Goal: Task Accomplishment & Management: Manage account settings

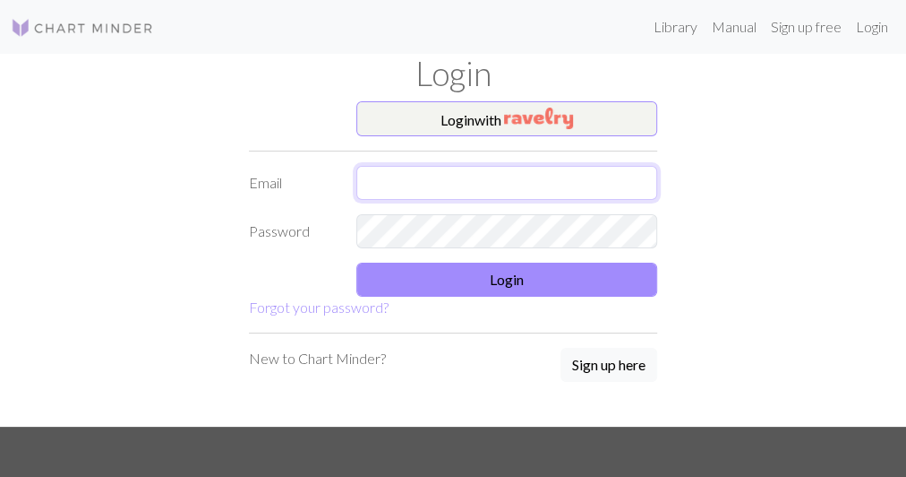
click at [438, 188] on input "text" at bounding box center [507, 183] width 301 height 34
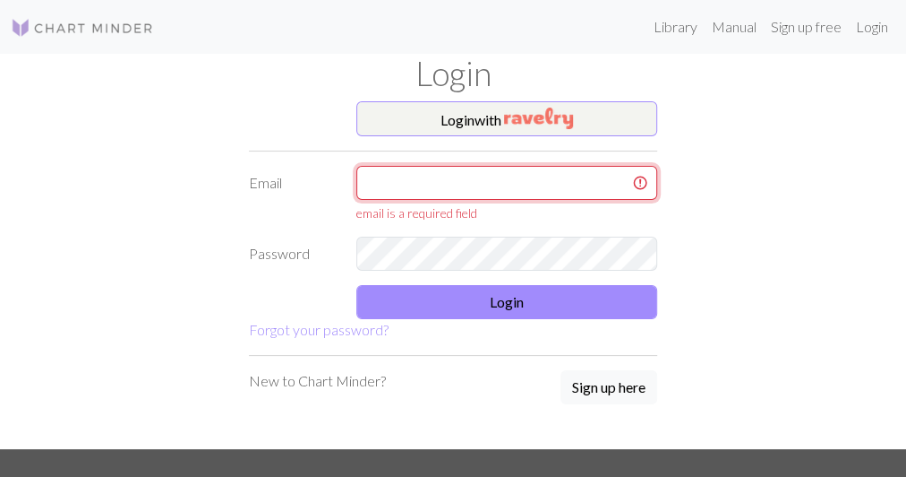
type input "eloise.luxart@gmail.com"
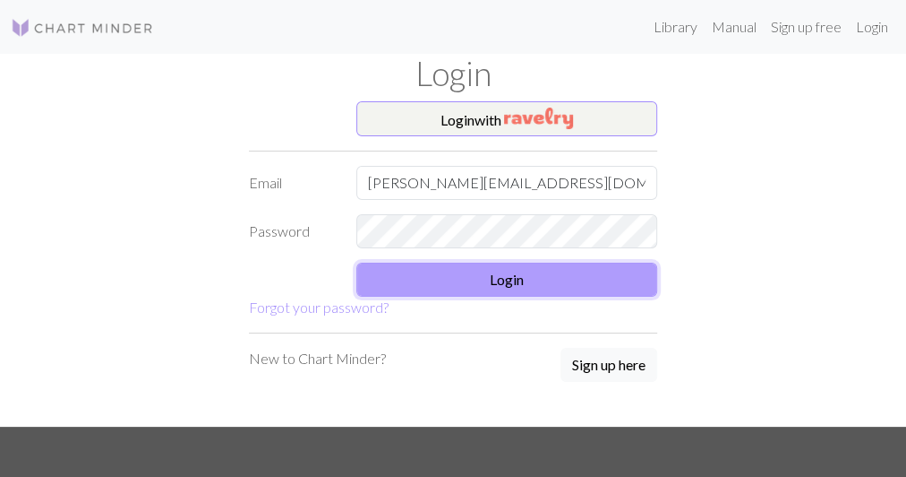
click at [471, 279] on button "Login" at bounding box center [507, 279] width 301 height 34
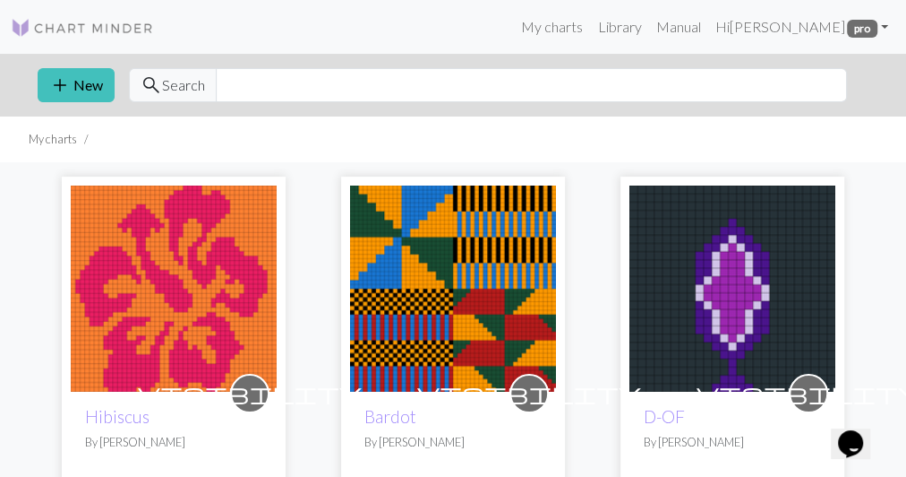
click at [171, 201] on img at bounding box center [174, 288] width 206 height 206
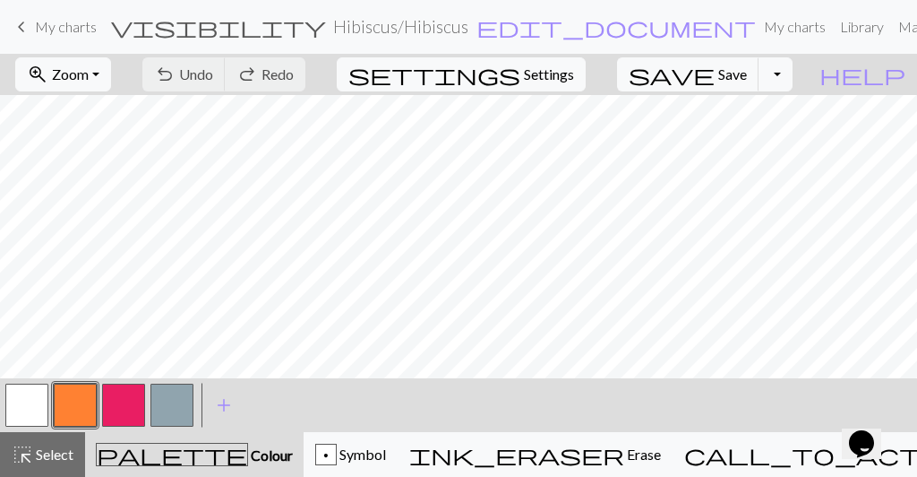
click at [137, 397] on button "button" at bounding box center [123, 404] width 43 height 43
click at [87, 405] on button "button" at bounding box center [75, 404] width 43 height 43
click at [129, 406] on button "button" at bounding box center [123, 404] width 43 height 43
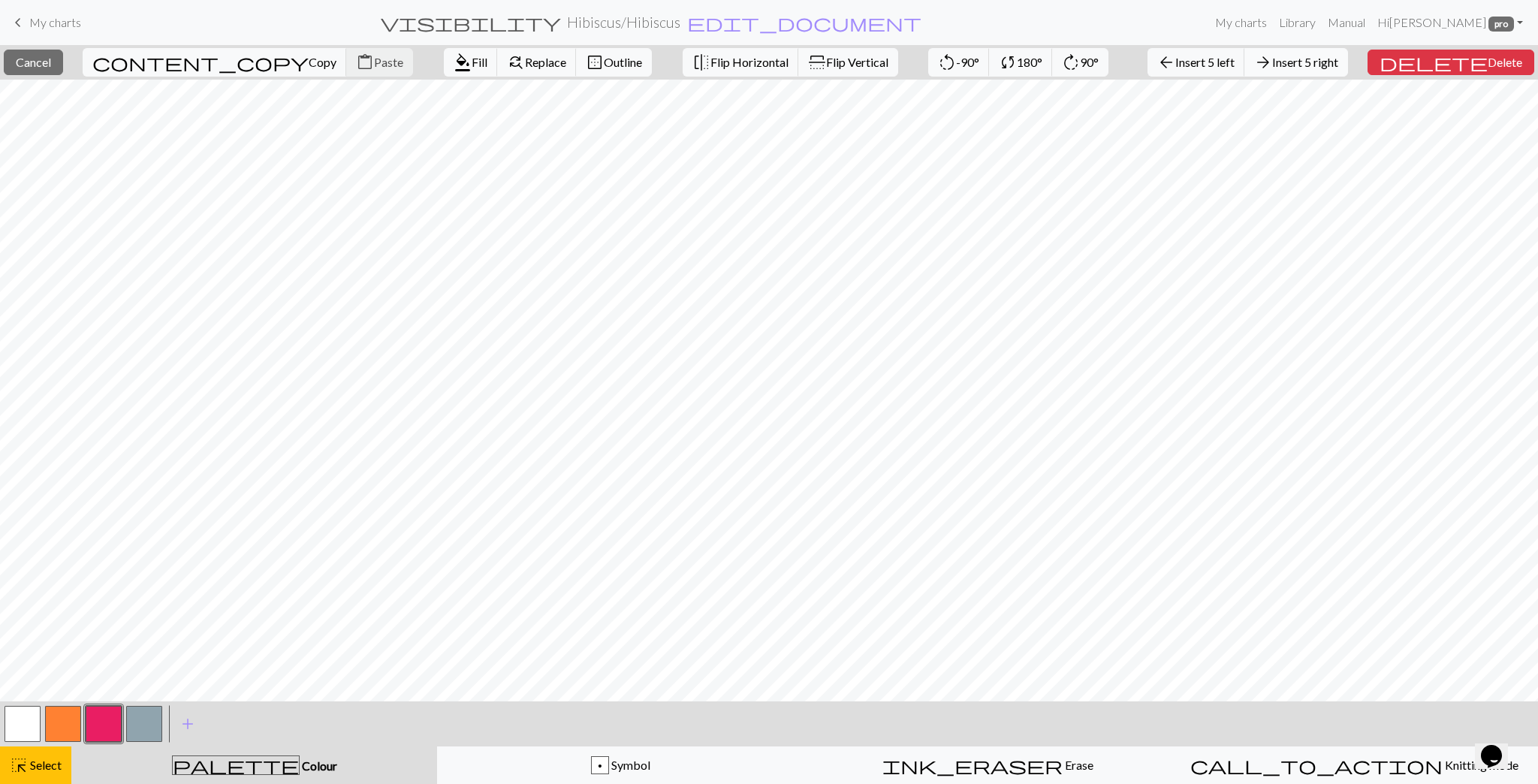
click at [760, 59] on span "Insert 5 right" at bounding box center [1305, 61] width 66 height 14
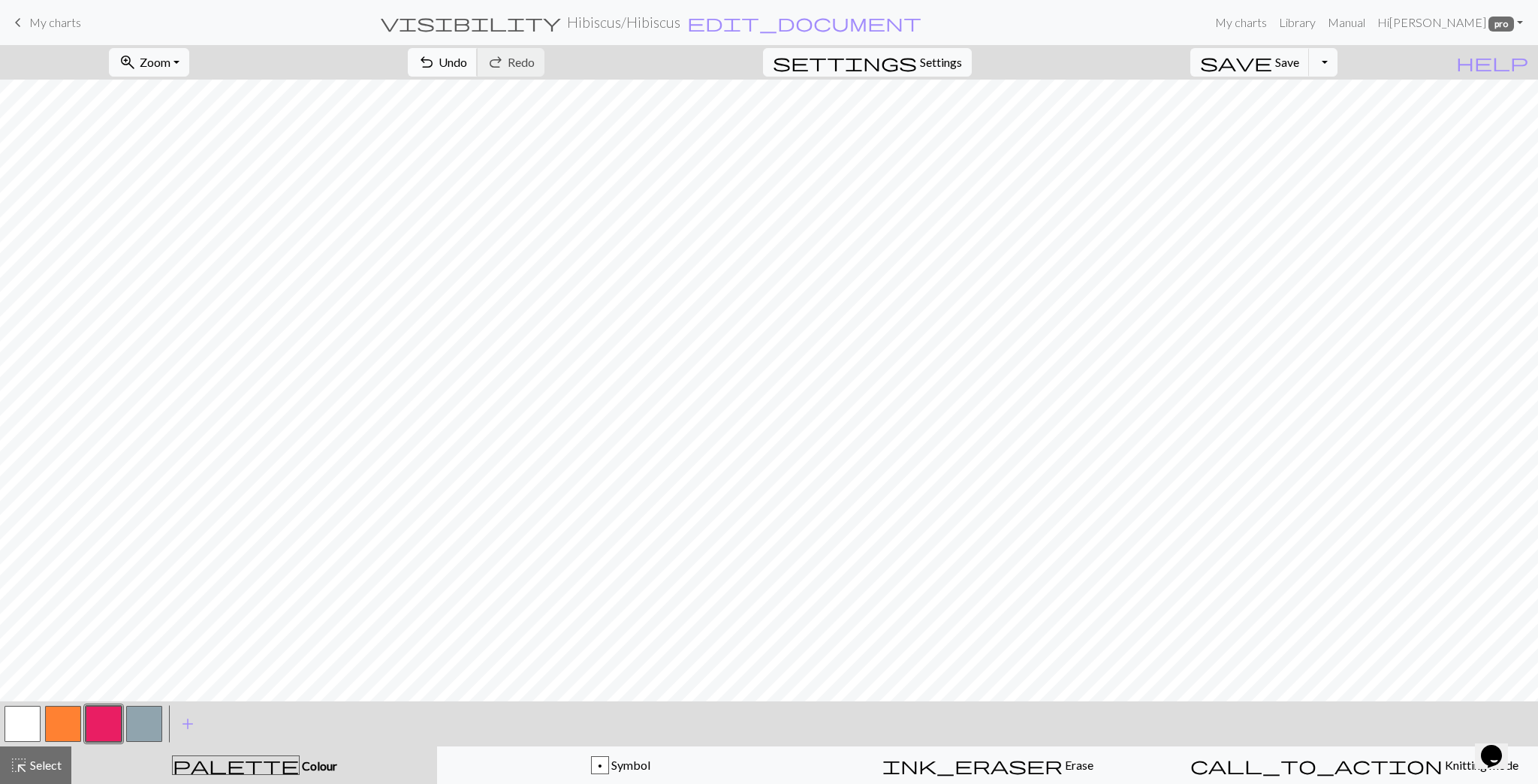
click at [467, 64] on span "Undo" at bounding box center [453, 61] width 29 height 14
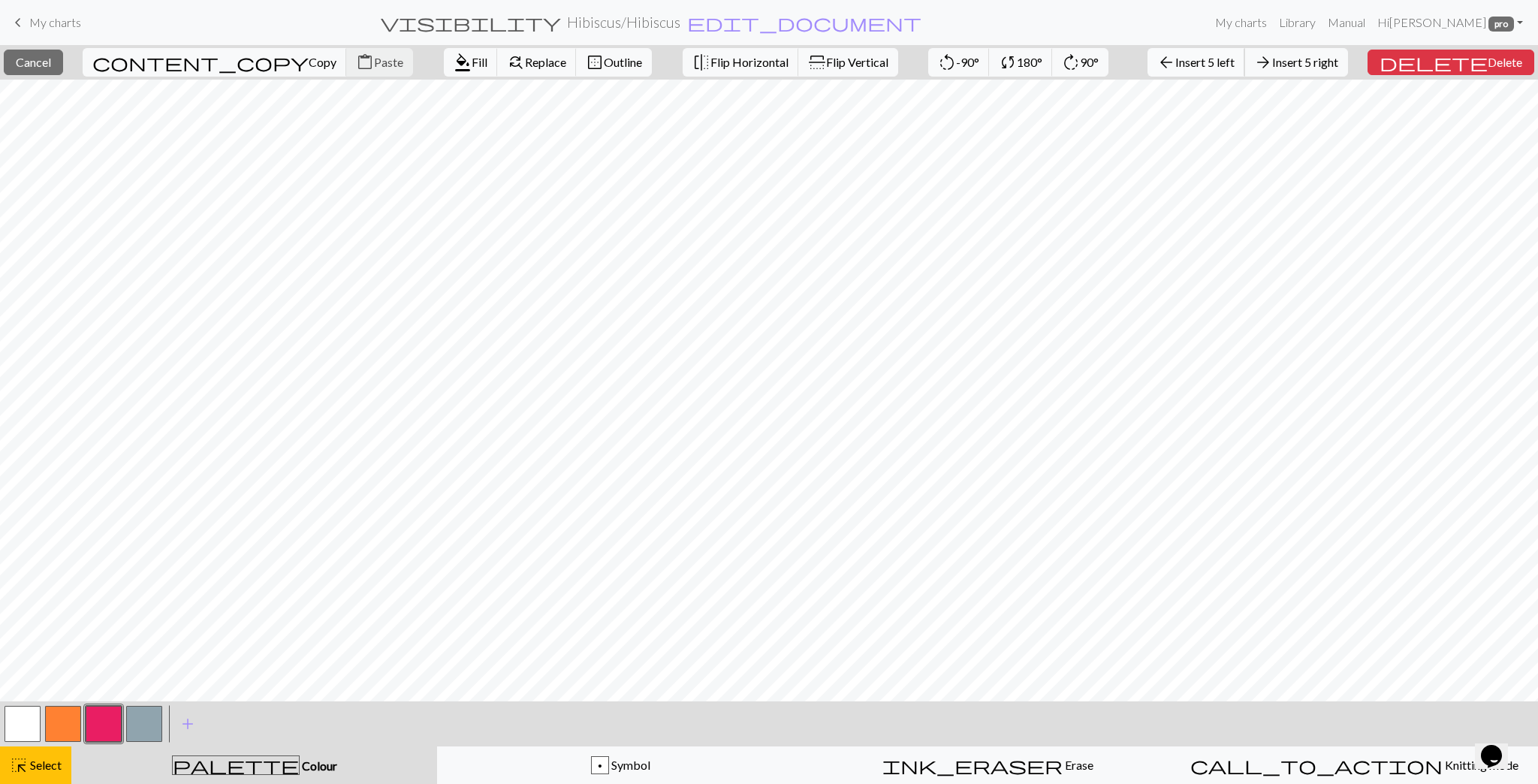
click at [760, 59] on span "Insert 5 left" at bounding box center [1205, 61] width 60 height 14
click at [760, 61] on span "Delete" at bounding box center [1504, 61] width 34 height 14
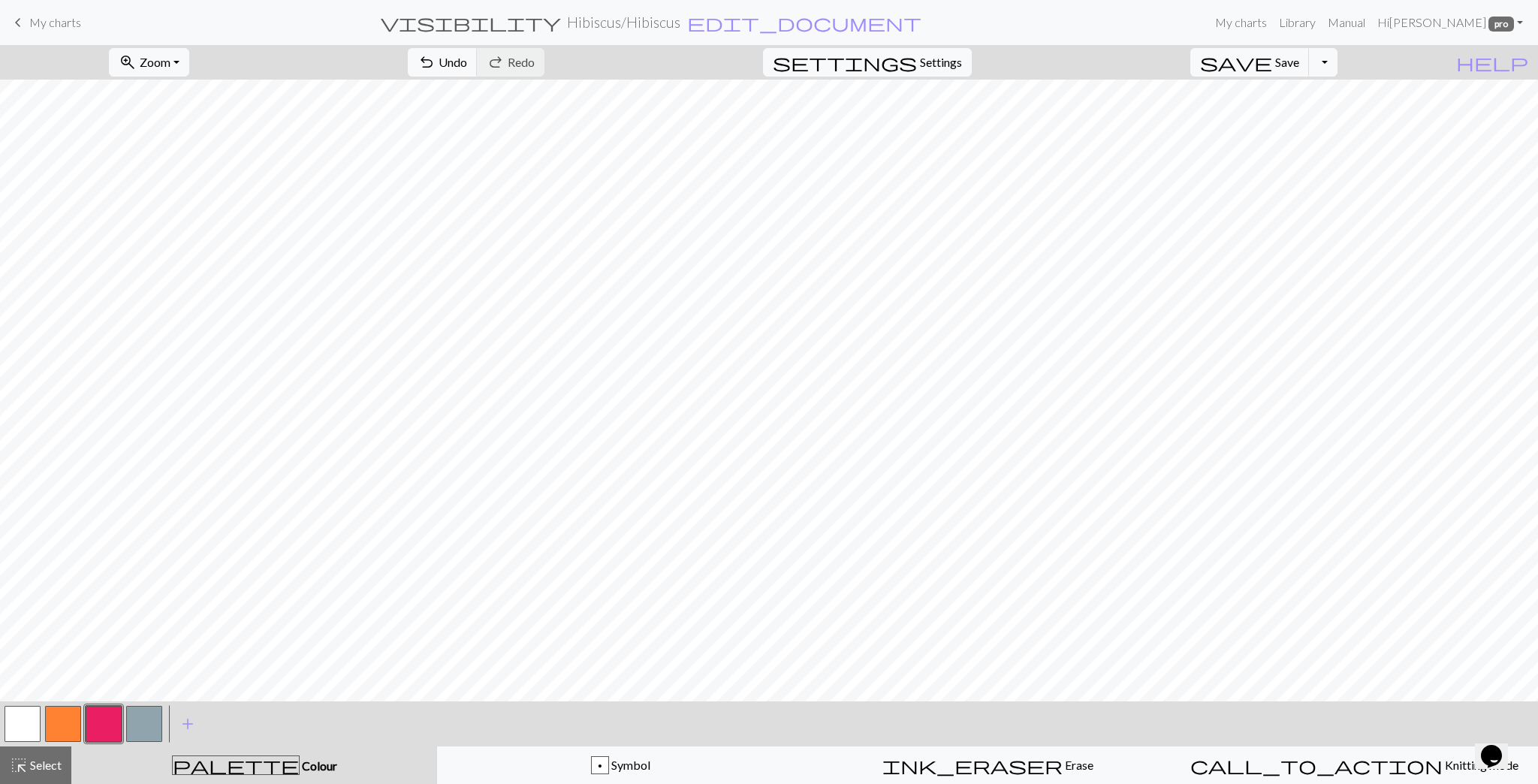
click at [59, 399] on button "button" at bounding box center [63, 724] width 36 height 36
click at [103, 399] on button "button" at bounding box center [103, 724] width 36 height 36
click at [52, 399] on button "button" at bounding box center [63, 724] width 36 height 36
click at [117, 399] on button "button" at bounding box center [103, 724] width 36 height 36
click at [42, 399] on span "Select" at bounding box center [44, 765] width 34 height 14
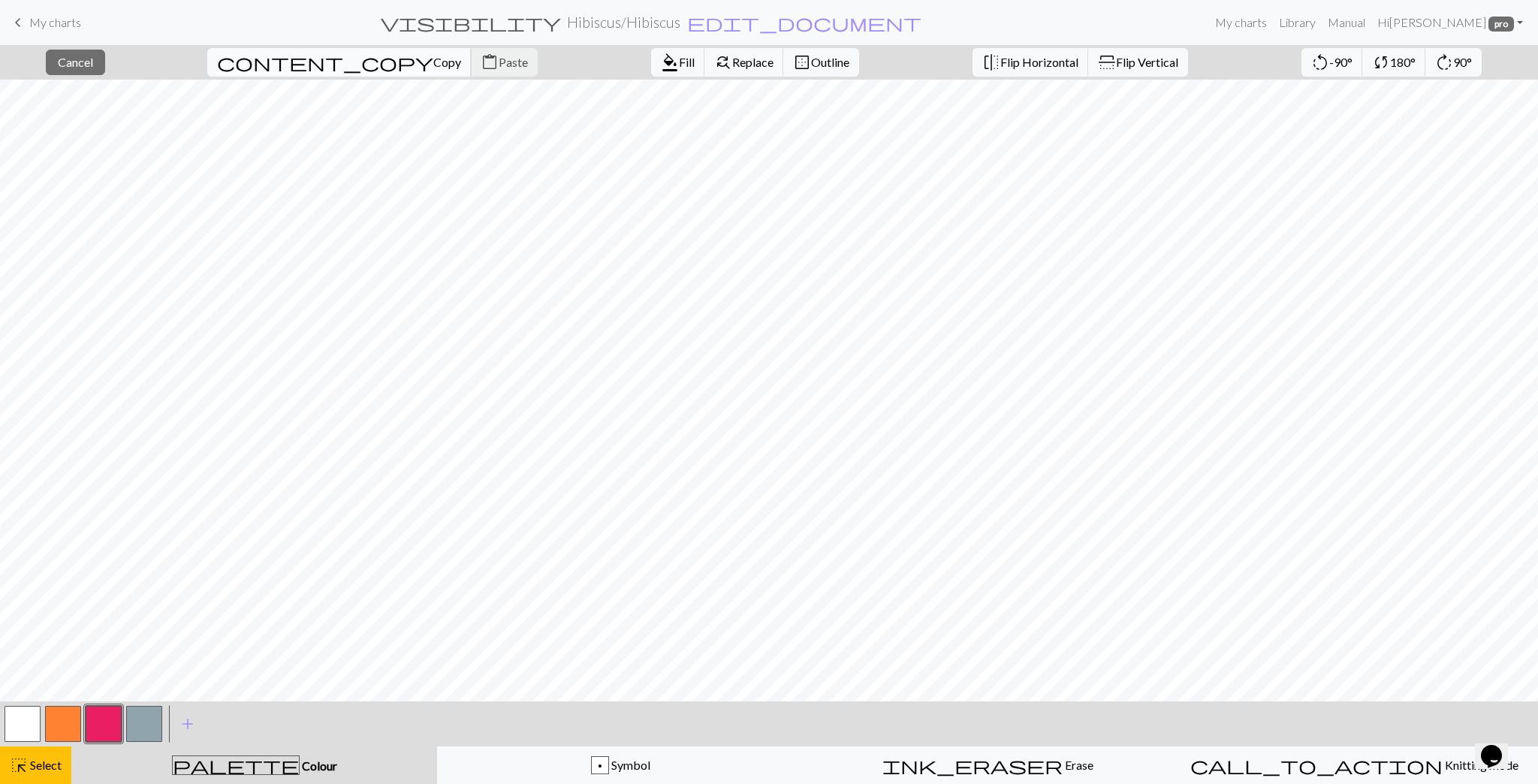
click at [285, 66] on span "content_copy" at bounding box center [325, 62] width 216 height 21
click at [679, 63] on span "Fill" at bounding box center [687, 61] width 16 height 14
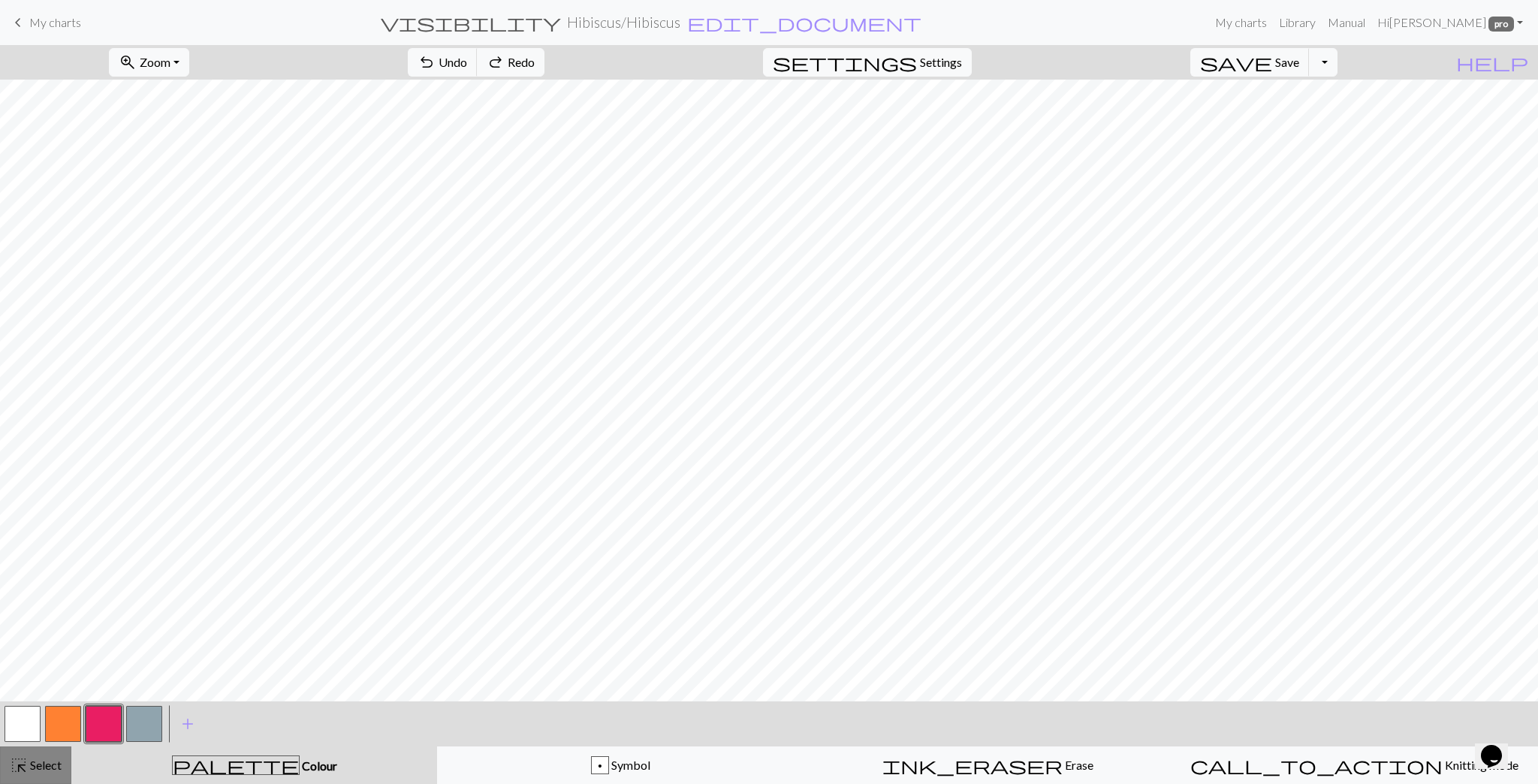
click at [57, 399] on div "highlight_alt Select Select" at bounding box center [36, 765] width 52 height 18
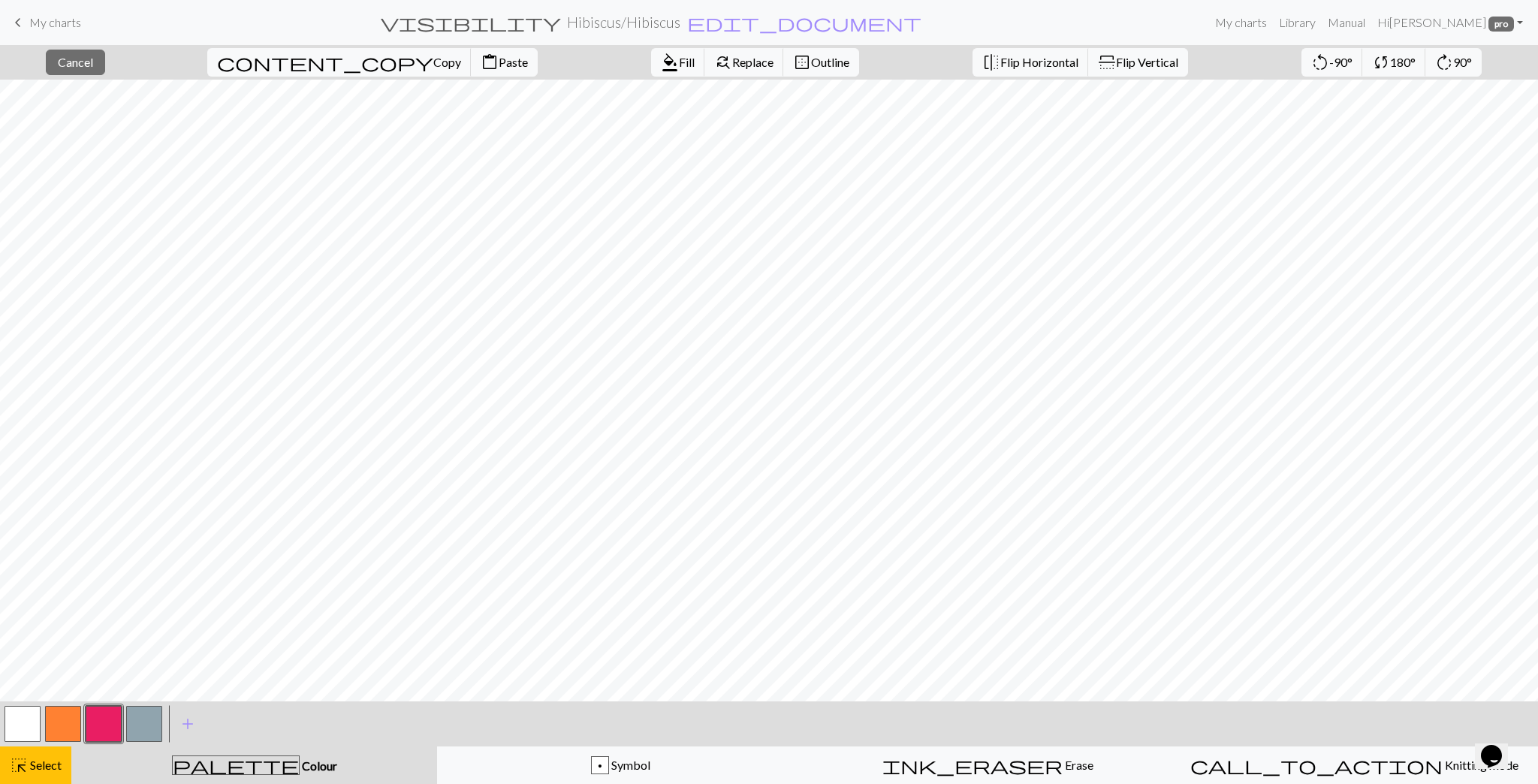
click at [77, 399] on button "button" at bounding box center [63, 724] width 36 height 36
click at [661, 58] on span "format_color_fill" at bounding box center [669, 62] width 18 height 21
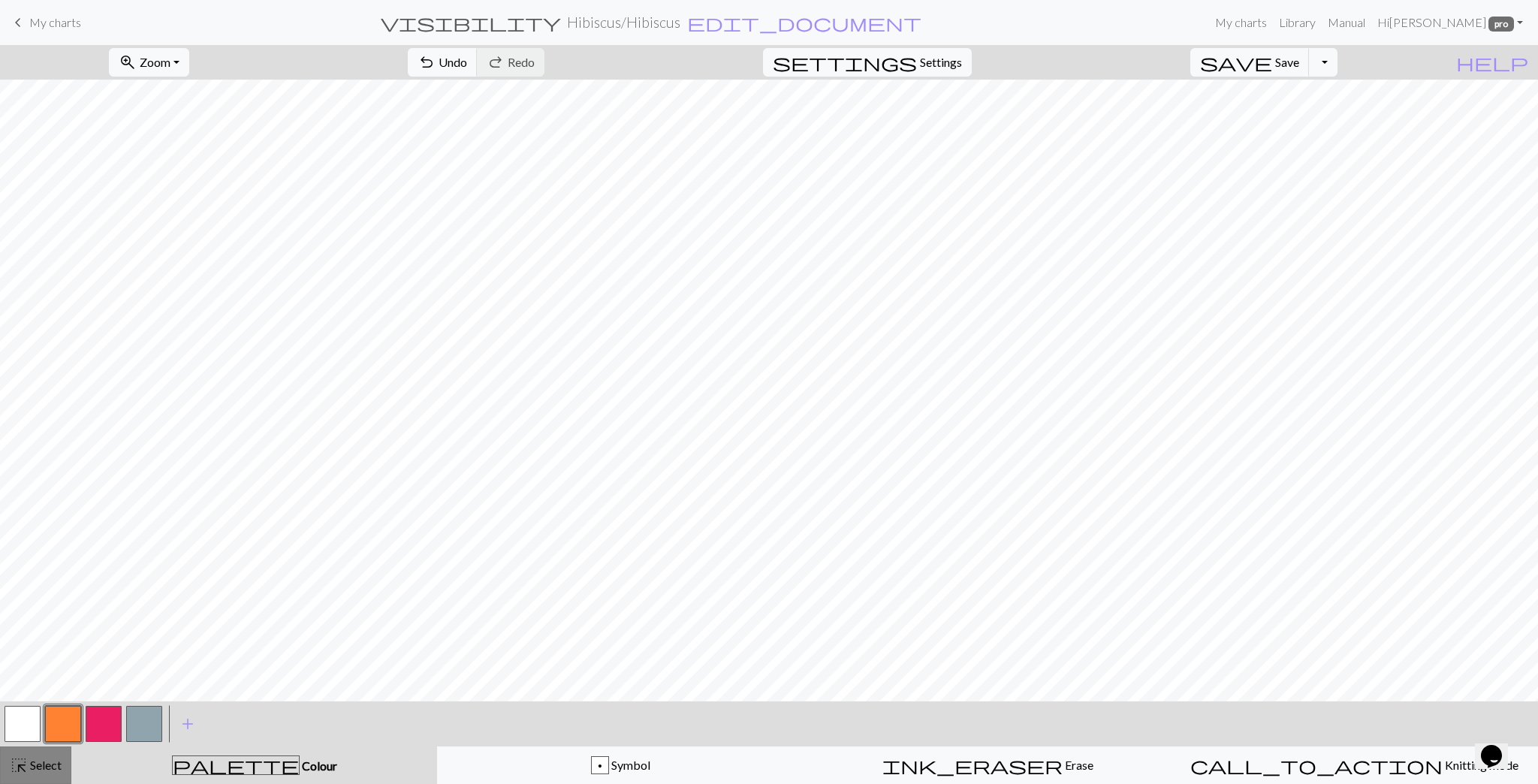
click at [53, 399] on button "highlight_alt Select Select" at bounding box center [35, 765] width 71 height 38
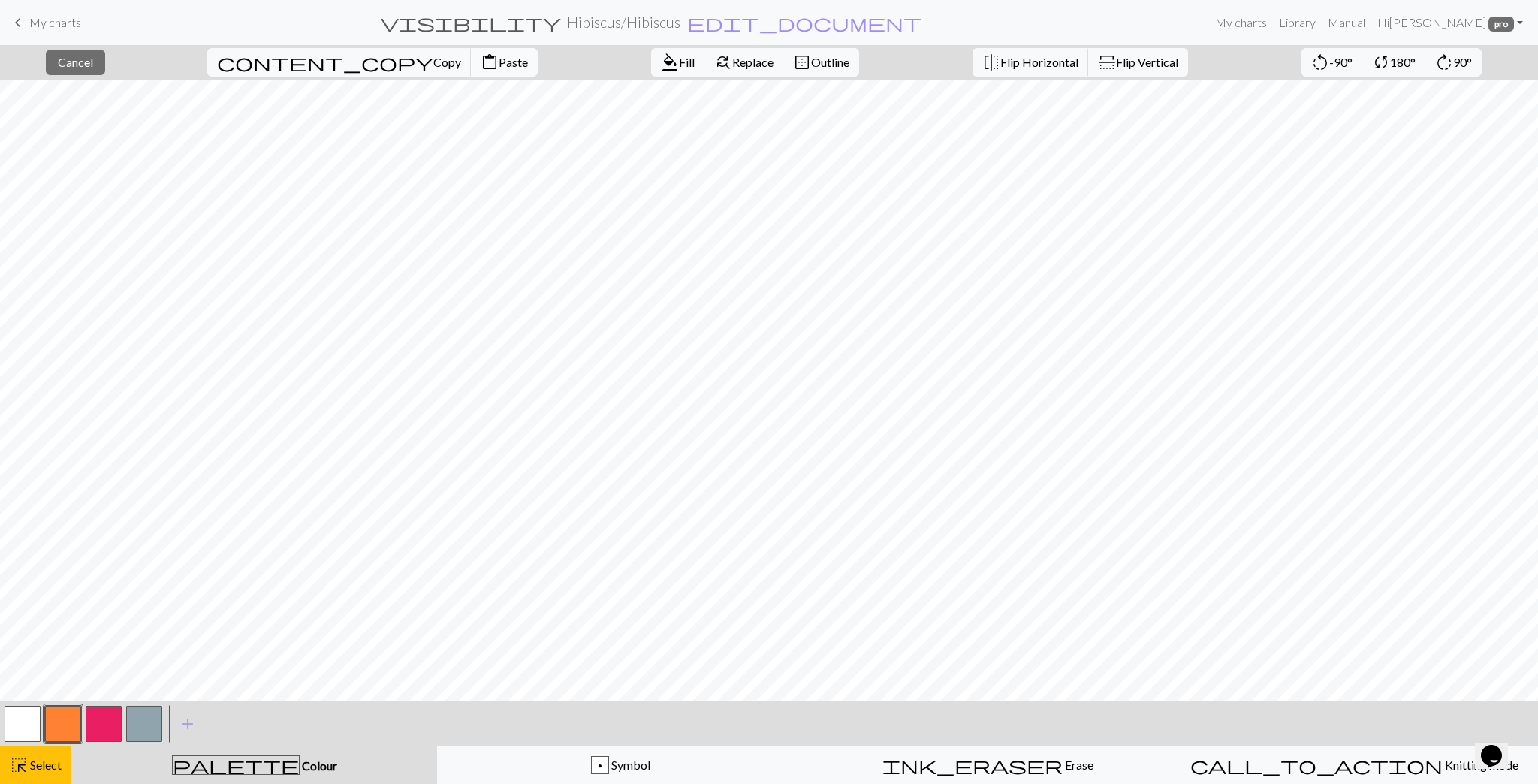
click at [499, 66] on span "Paste" at bounding box center [513, 61] width 29 height 14
click at [59, 399] on span "Select" at bounding box center [44, 765] width 34 height 14
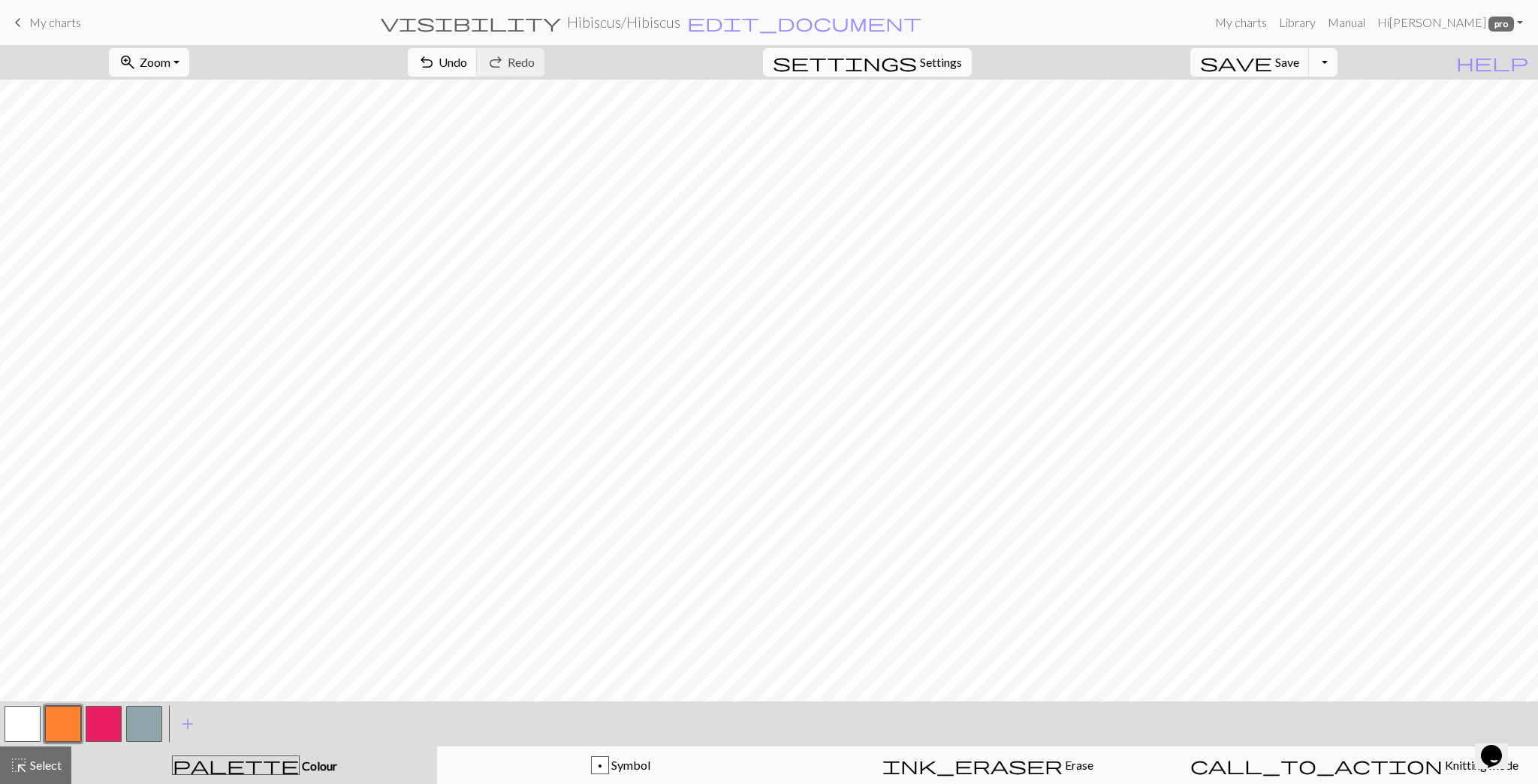
click at [105, 399] on button "button" at bounding box center [103, 724] width 36 height 36
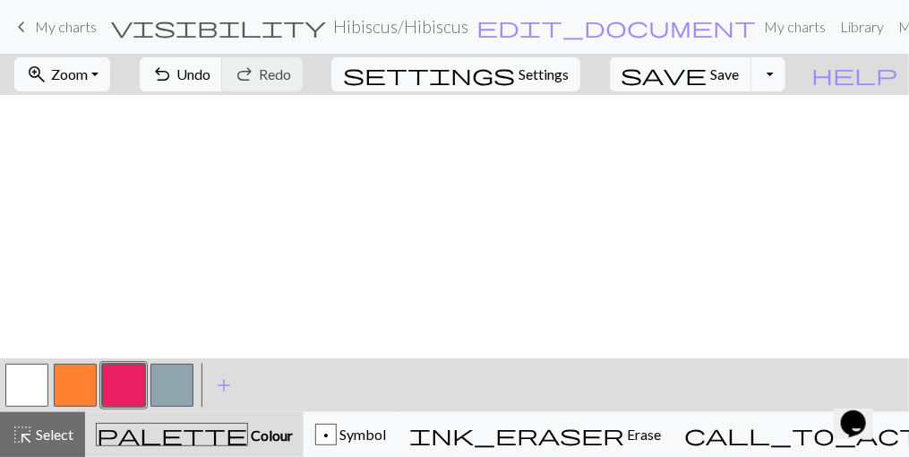
scroll to position [310, 0]
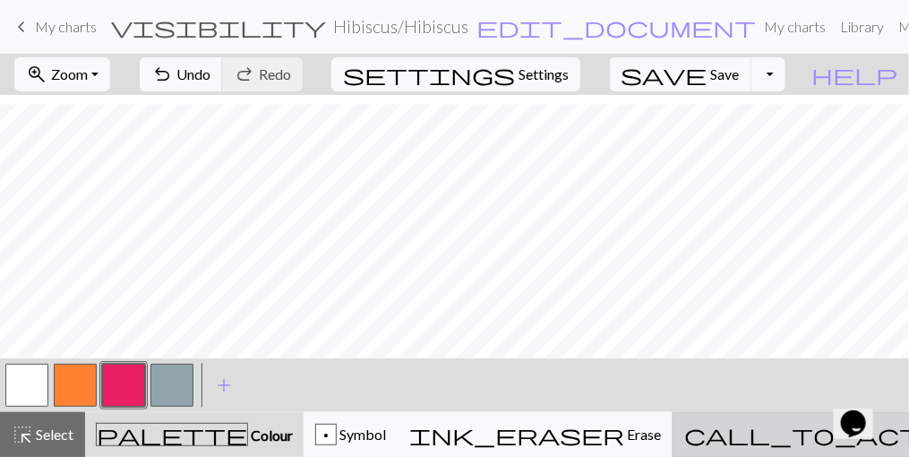
drag, startPoint x: 783, startPoint y: 436, endPoint x: 801, endPoint y: 439, distance: 18.1
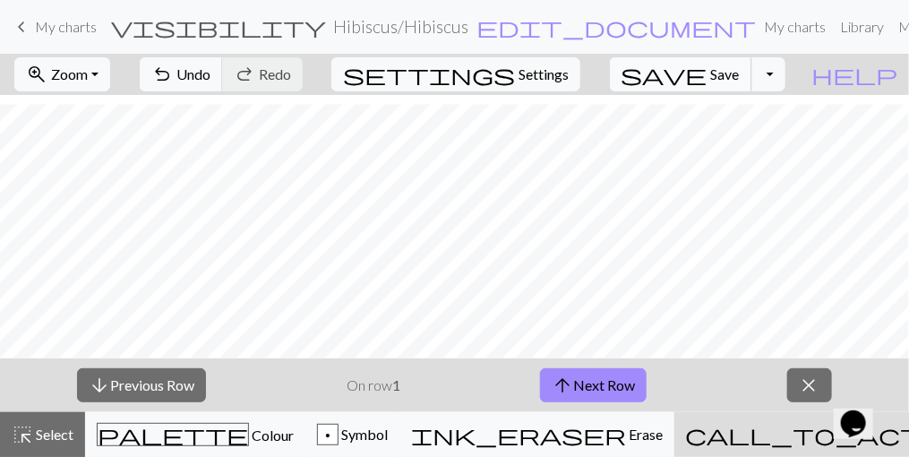
click at [752, 82] on button "save Save Save" at bounding box center [681, 74] width 142 height 34
click at [804, 389] on span "close" at bounding box center [809, 385] width 21 height 25
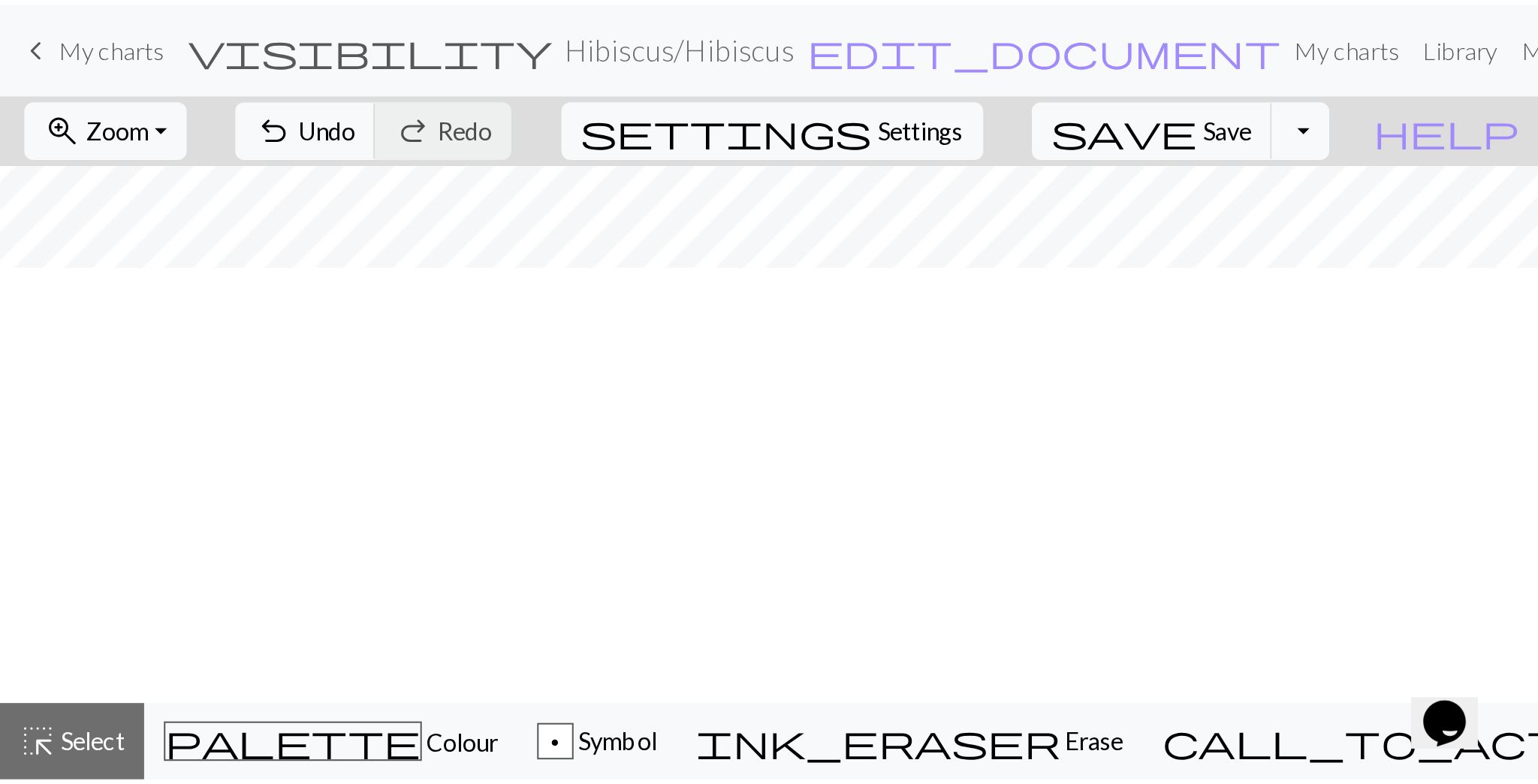
scroll to position [0, 0]
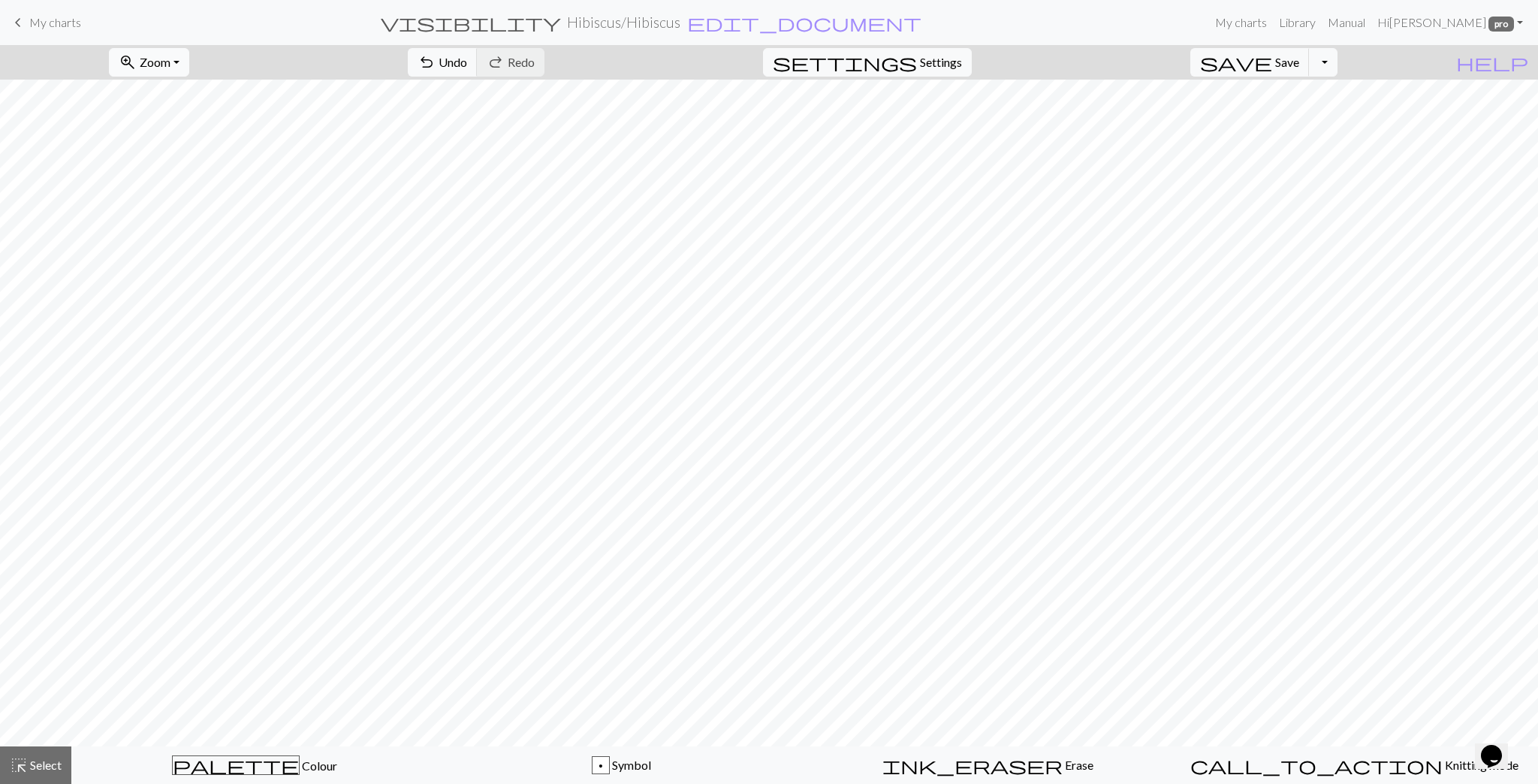
click at [190, 58] on button "zoom_in Zoom Zoom" at bounding box center [149, 62] width 81 height 29
click at [201, 114] on button "Fit width" at bounding box center [170, 119] width 119 height 24
click at [170, 56] on span "Zoom" at bounding box center [155, 61] width 31 height 14
click at [205, 96] on button "Fit all" at bounding box center [170, 95] width 119 height 24
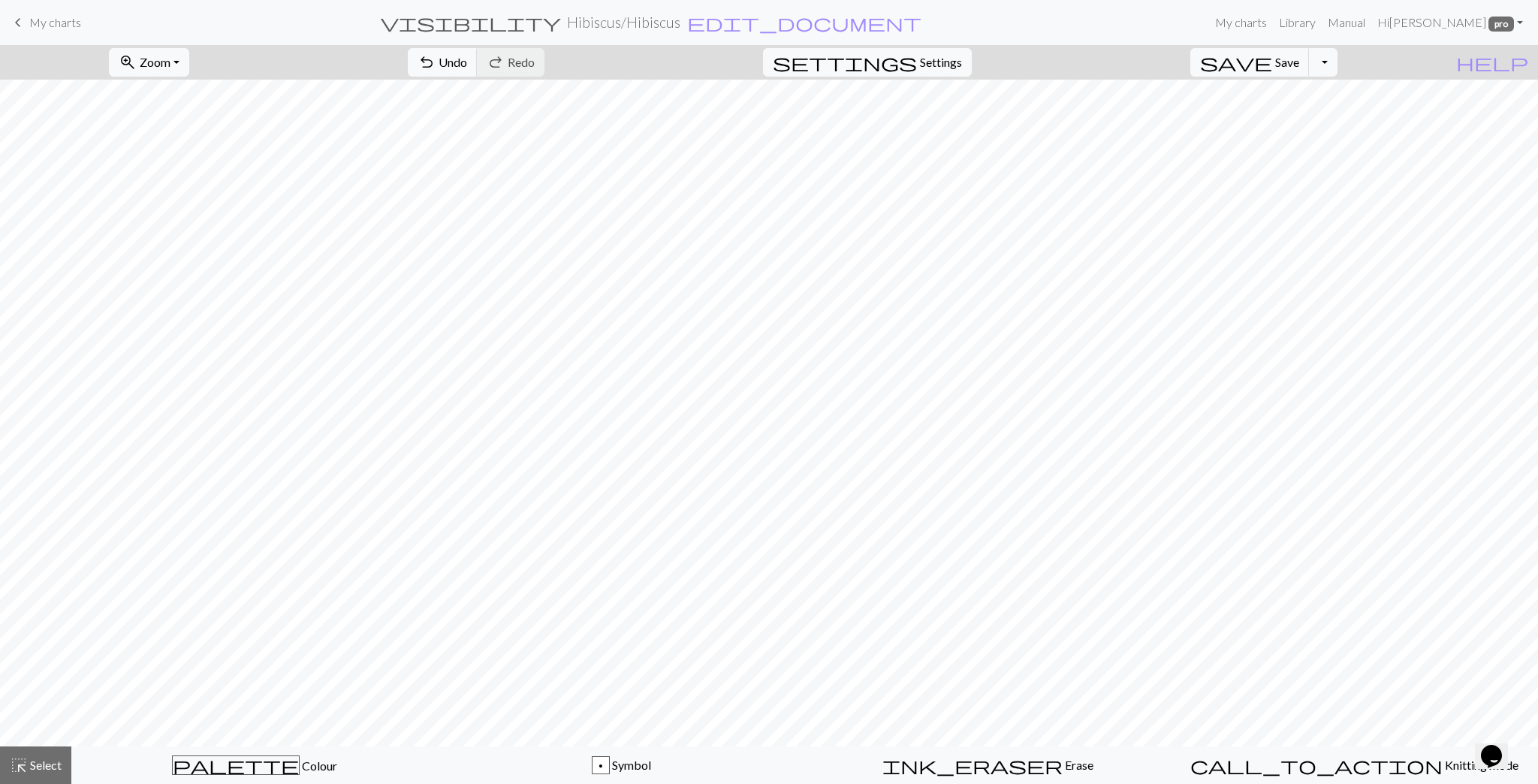
scroll to position [0, 0]
click at [37, 399] on span "Select" at bounding box center [44, 765] width 34 height 14
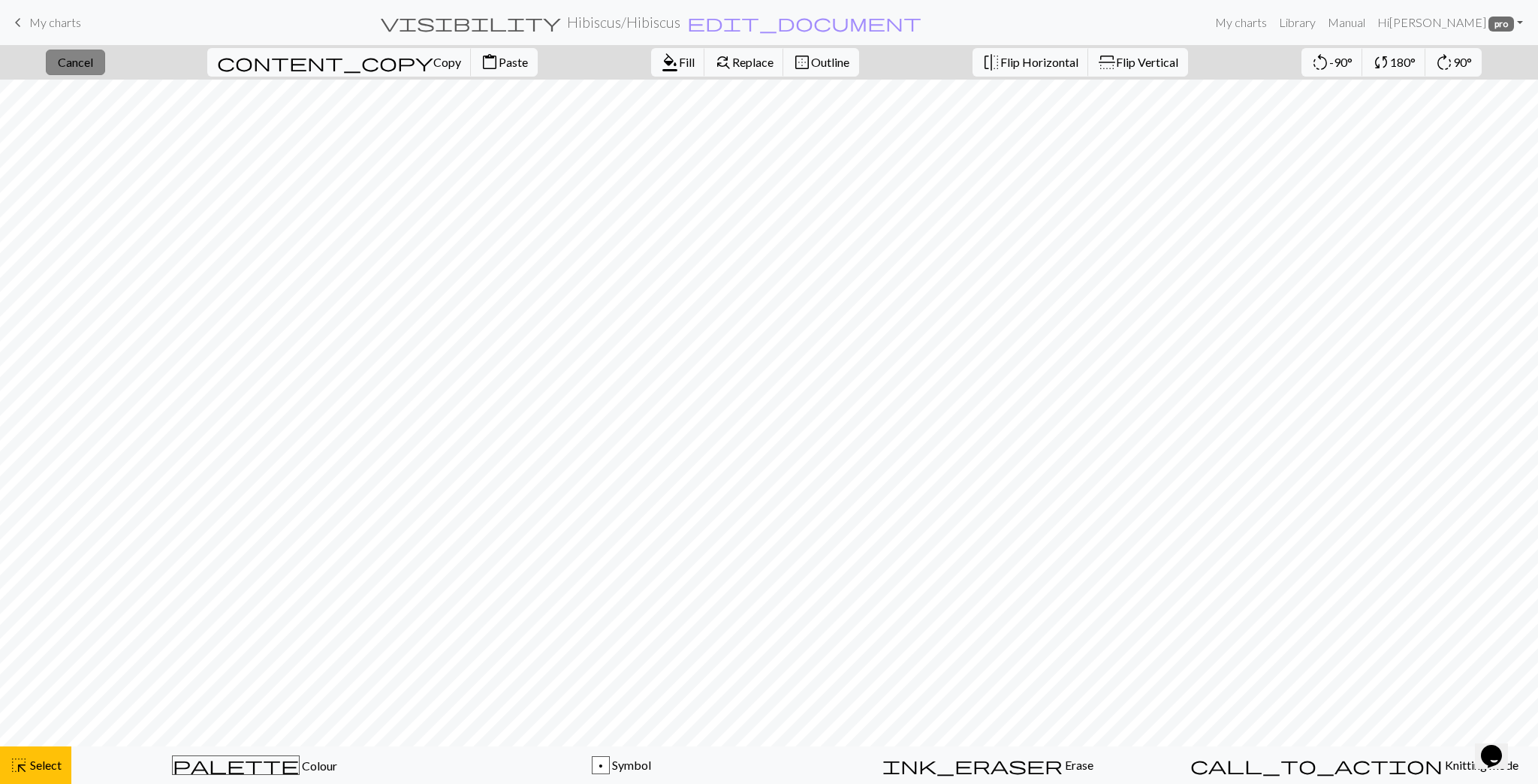
click at [83, 69] on button "close Cancel" at bounding box center [75, 62] width 60 height 25
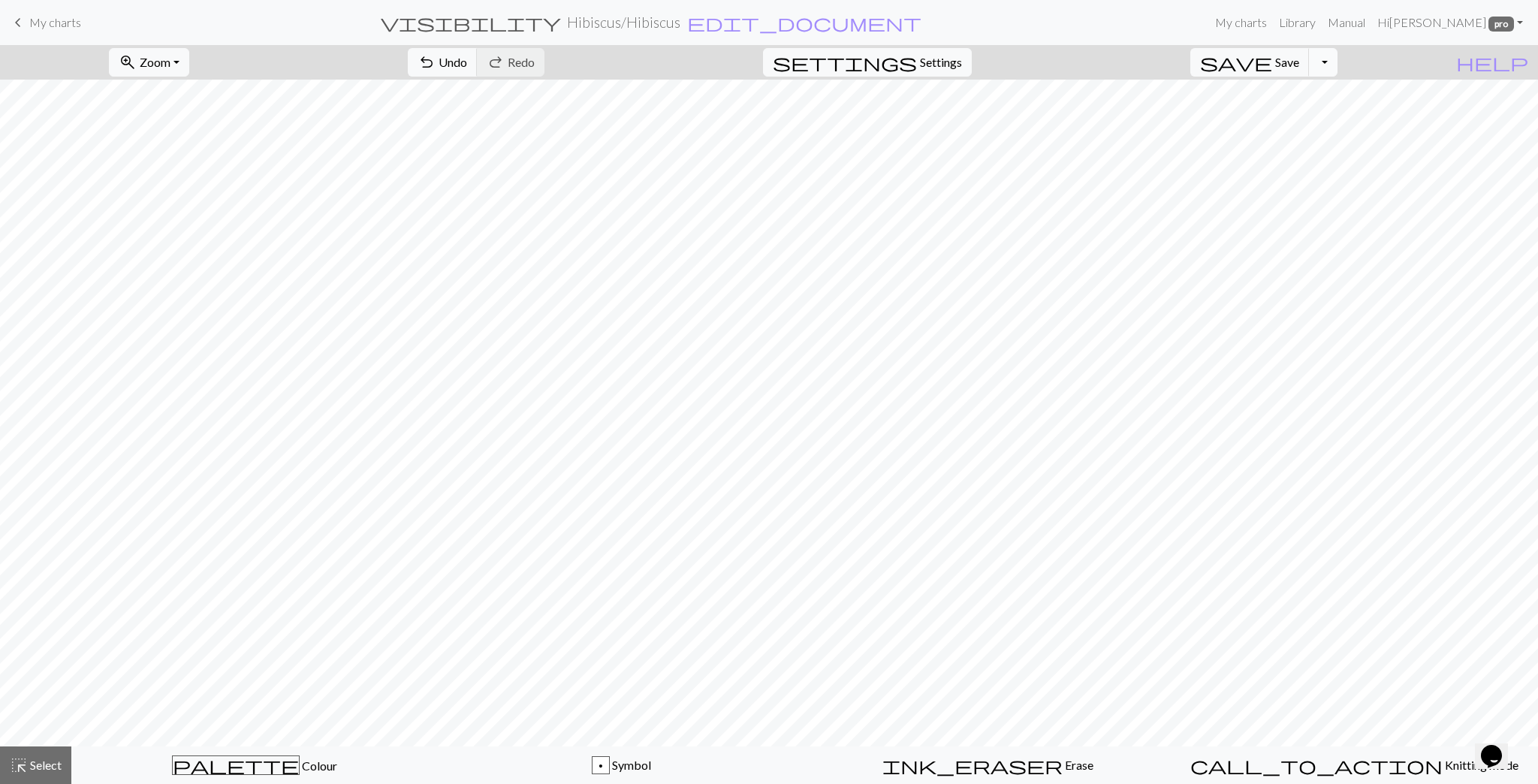
click at [760, 57] on button "Toggle Dropdown" at bounding box center [1323, 62] width 29 height 29
click at [760, 96] on button "file_copy Save a copy" at bounding box center [1213, 95] width 248 height 24
click at [706, 21] on h2 "Hibiscus / Copy of Hibiscus" at bounding box center [623, 22] width 165 height 18
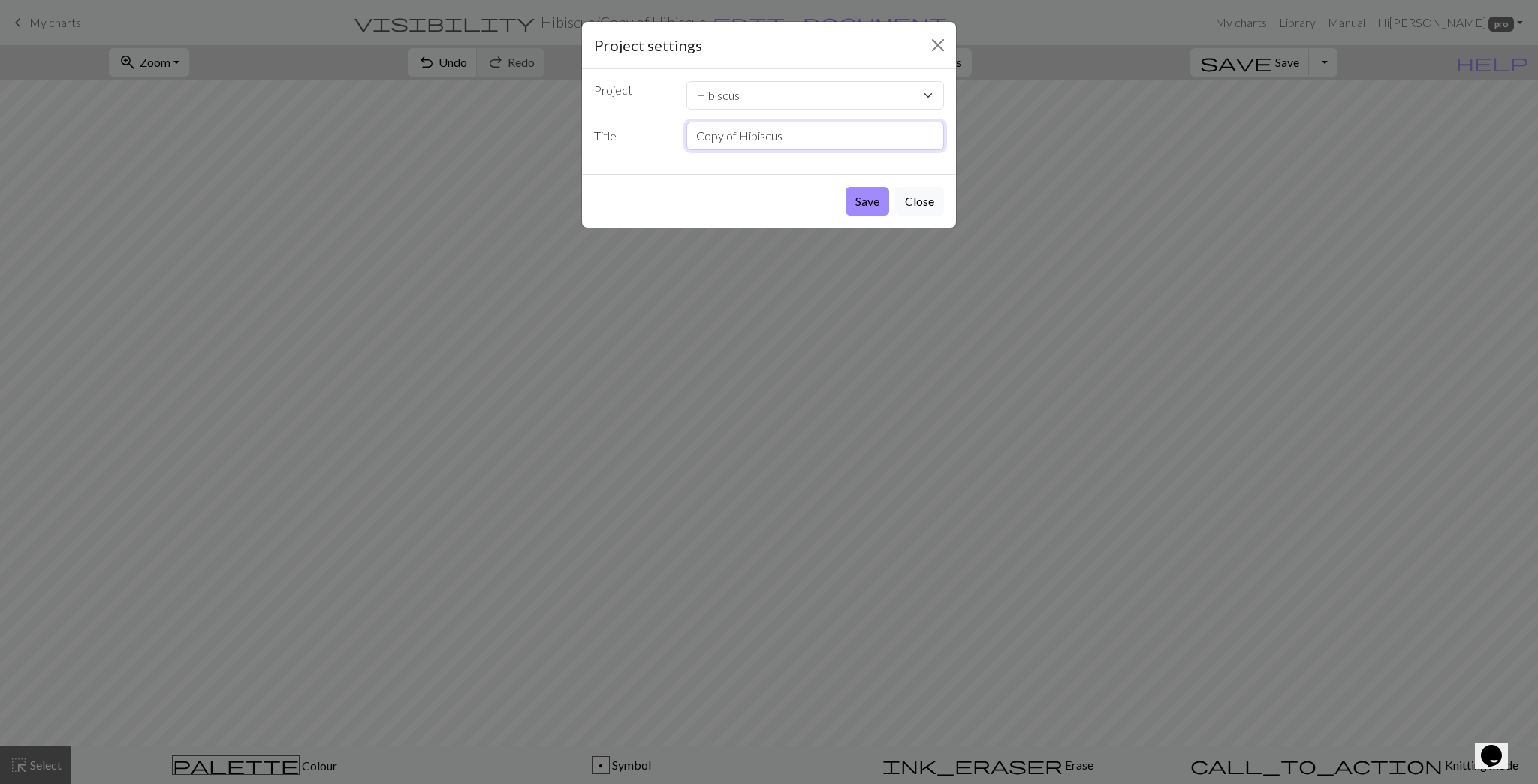
click at [738, 135] on input "Copy of Hibiscus" at bounding box center [816, 136] width 258 height 29
drag, startPoint x: 738, startPoint y: 135, endPoint x: 687, endPoint y: 138, distance: 51.1
click at [687, 138] on input "Copy of Hibiscus" at bounding box center [816, 136] width 258 height 29
click at [760, 132] on input "Hibiscus" at bounding box center [816, 136] width 258 height 29
type input "Hibiscus 2.0"
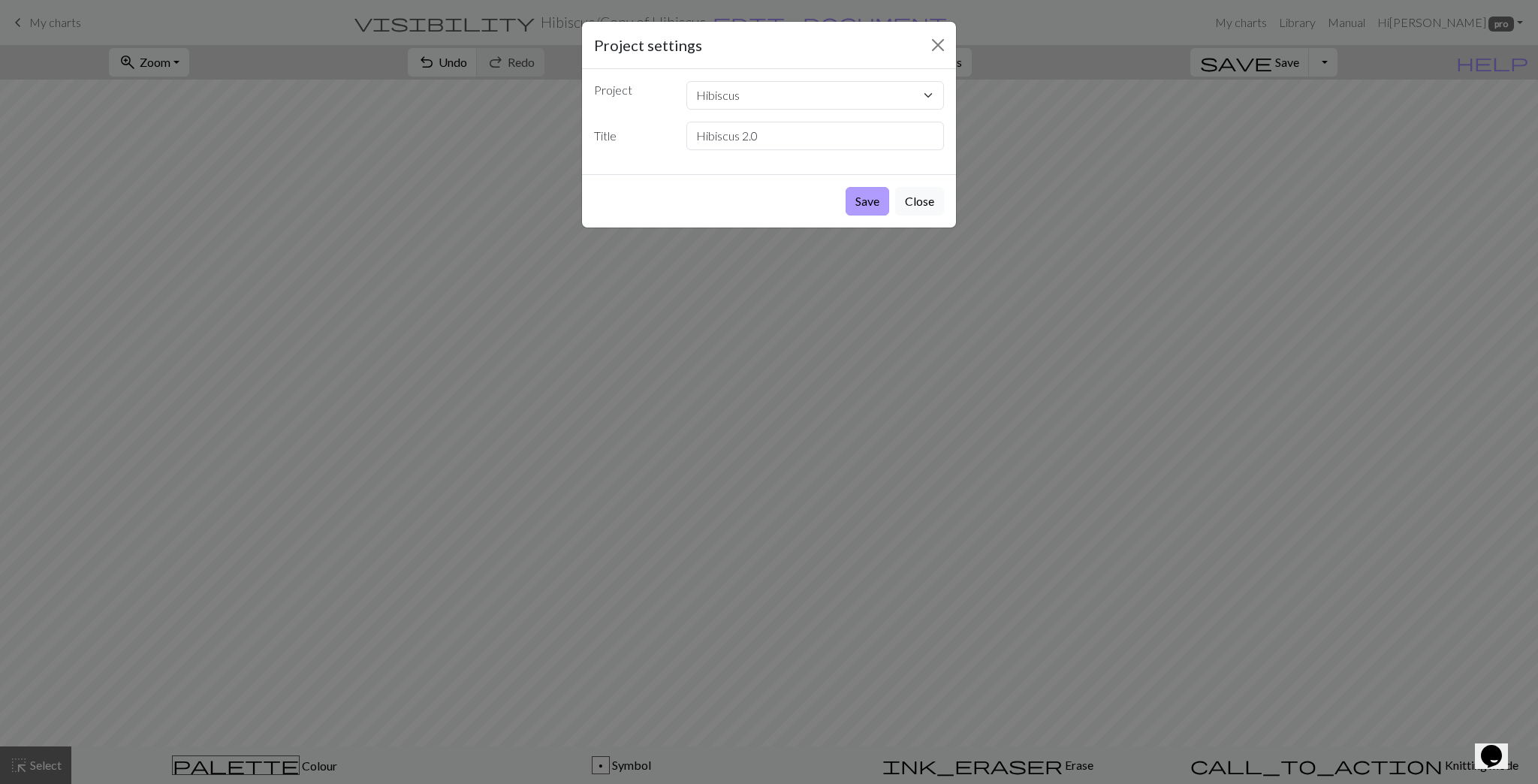
click at [760, 203] on button "Save" at bounding box center [868, 201] width 44 height 29
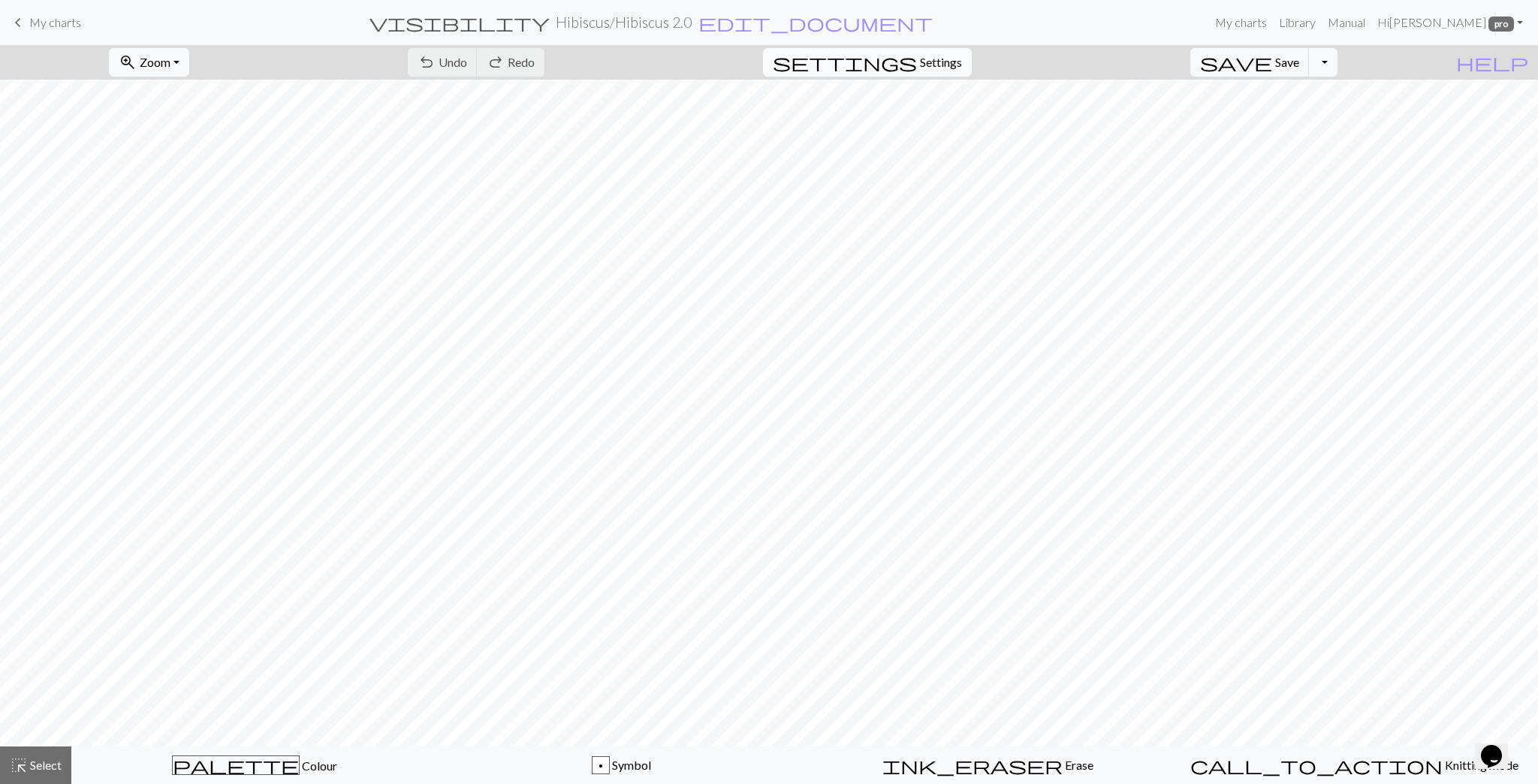
click at [760, 60] on span "Settings" at bounding box center [941, 62] width 42 height 18
select select "aran"
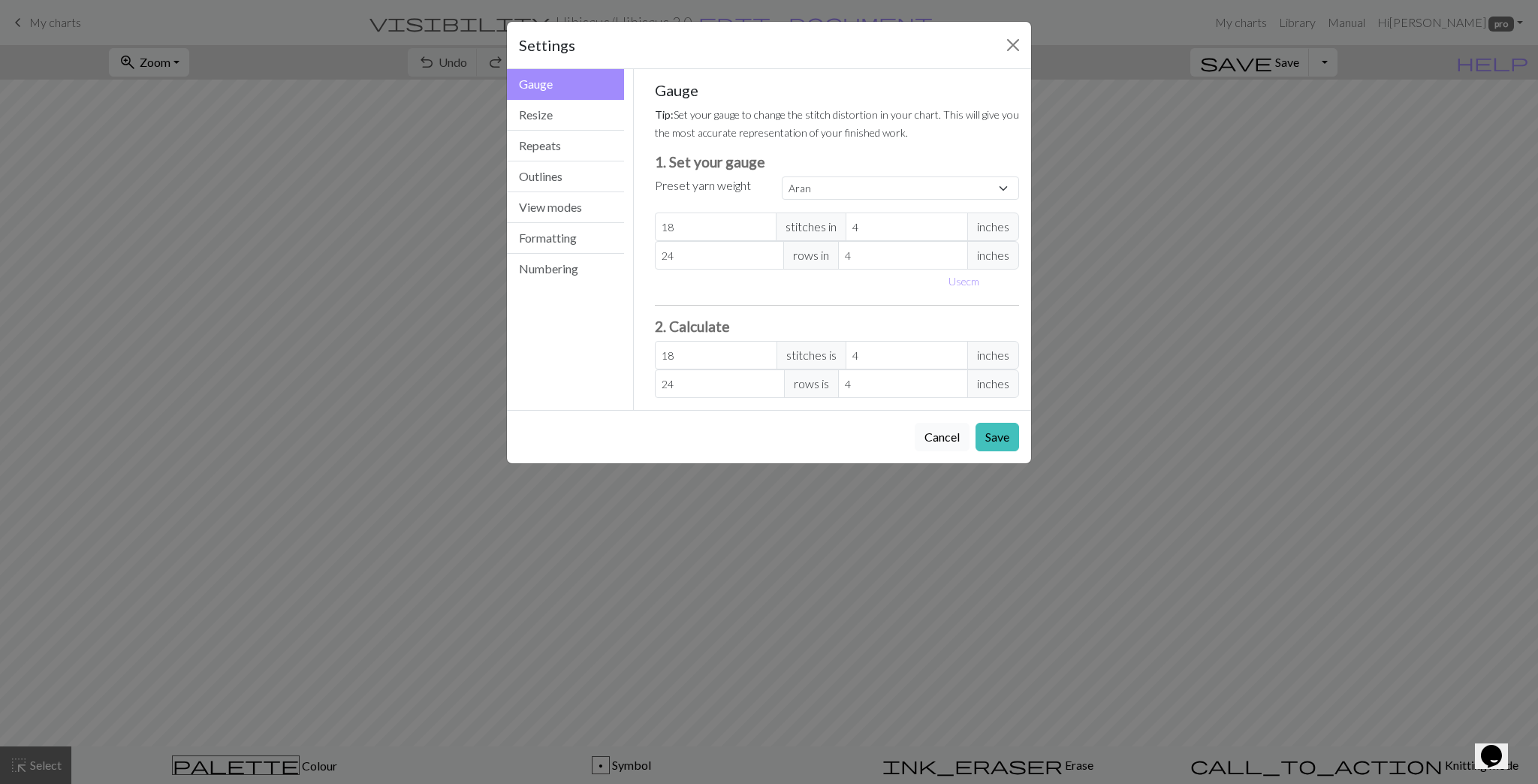
click at [760, 399] on button "Cancel" at bounding box center [942, 437] width 55 height 29
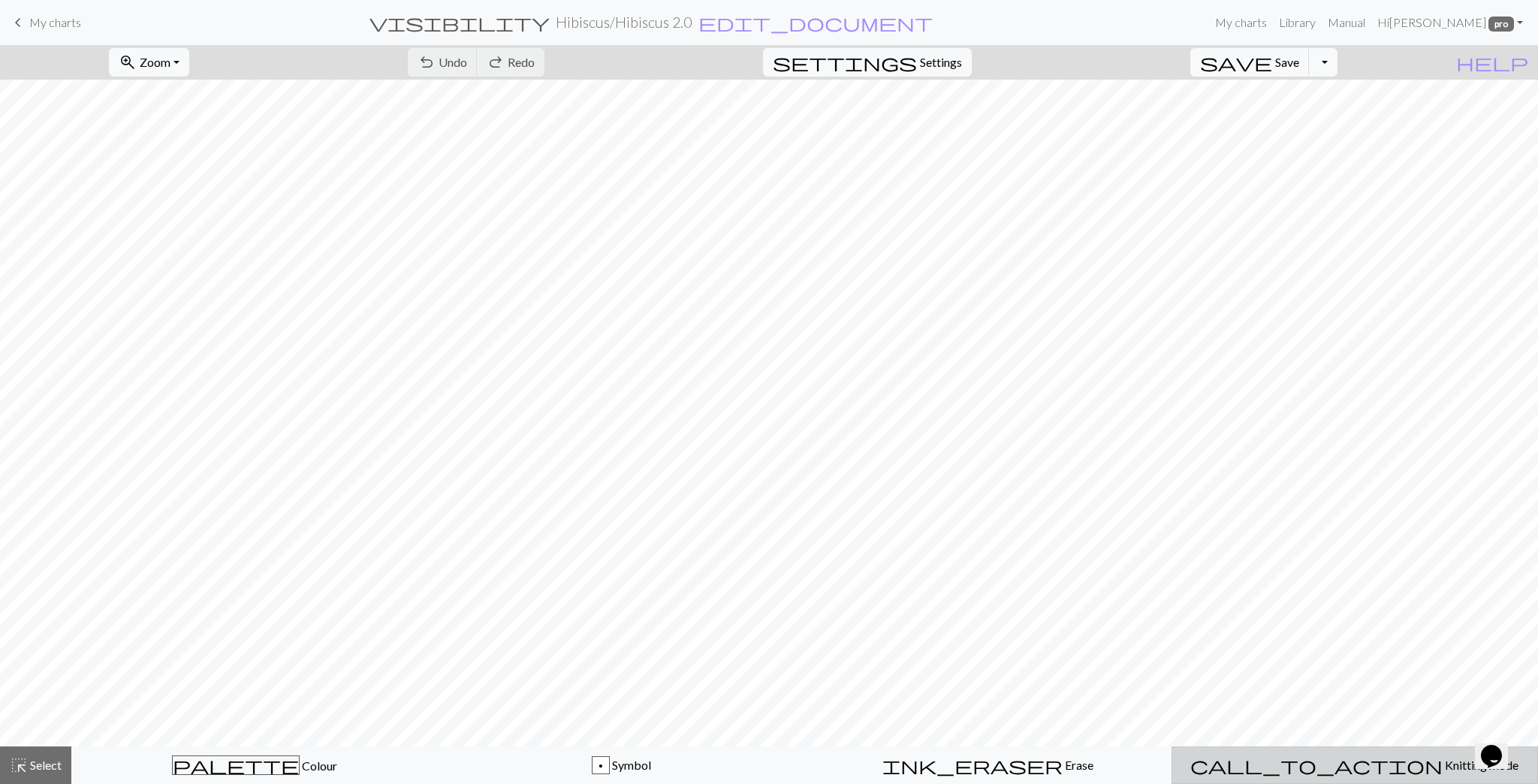
click at [760, 399] on span "Knitting mode" at bounding box center [1481, 765] width 75 height 14
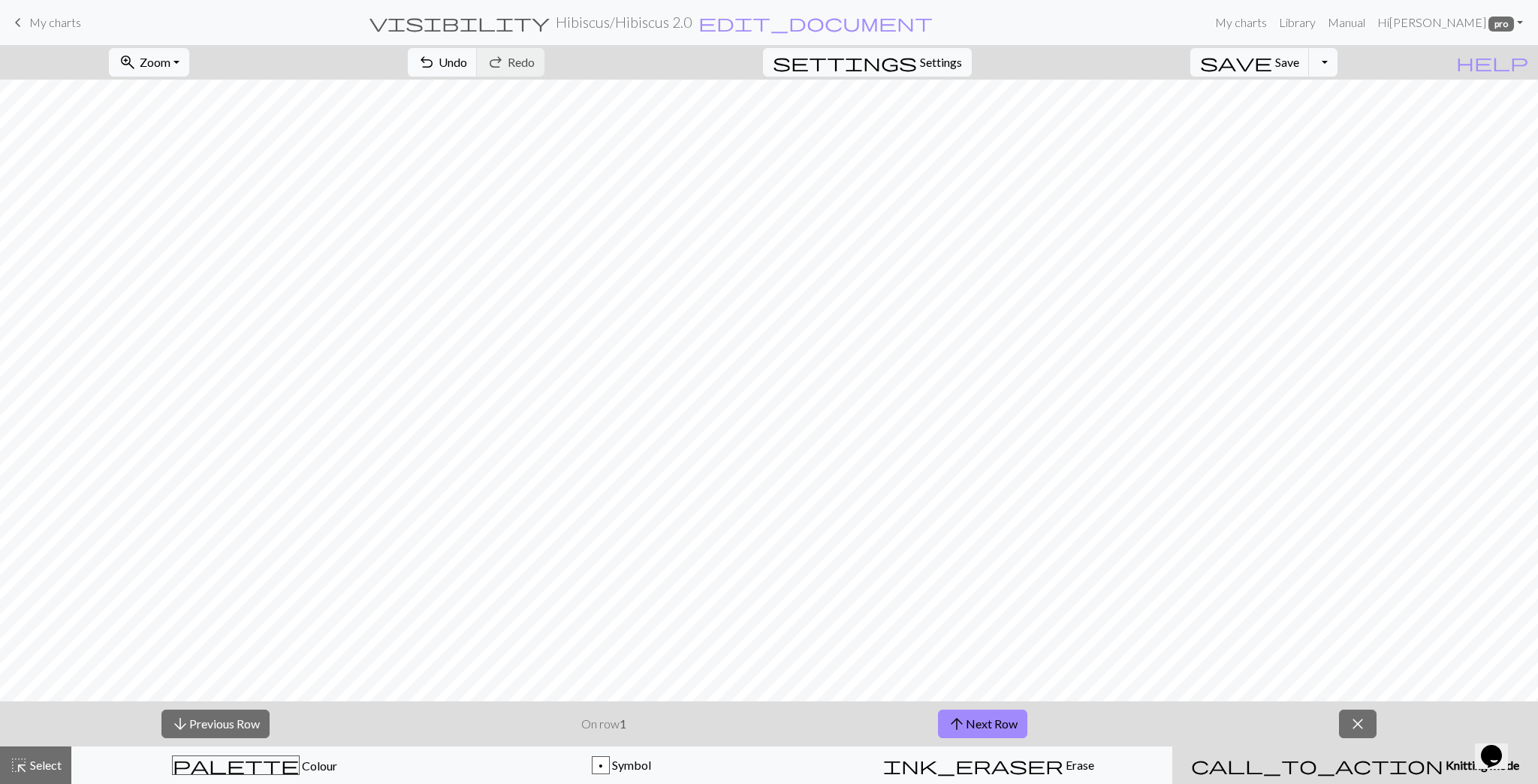
click at [760, 399] on span "Knitting mode" at bounding box center [1482, 765] width 75 height 14
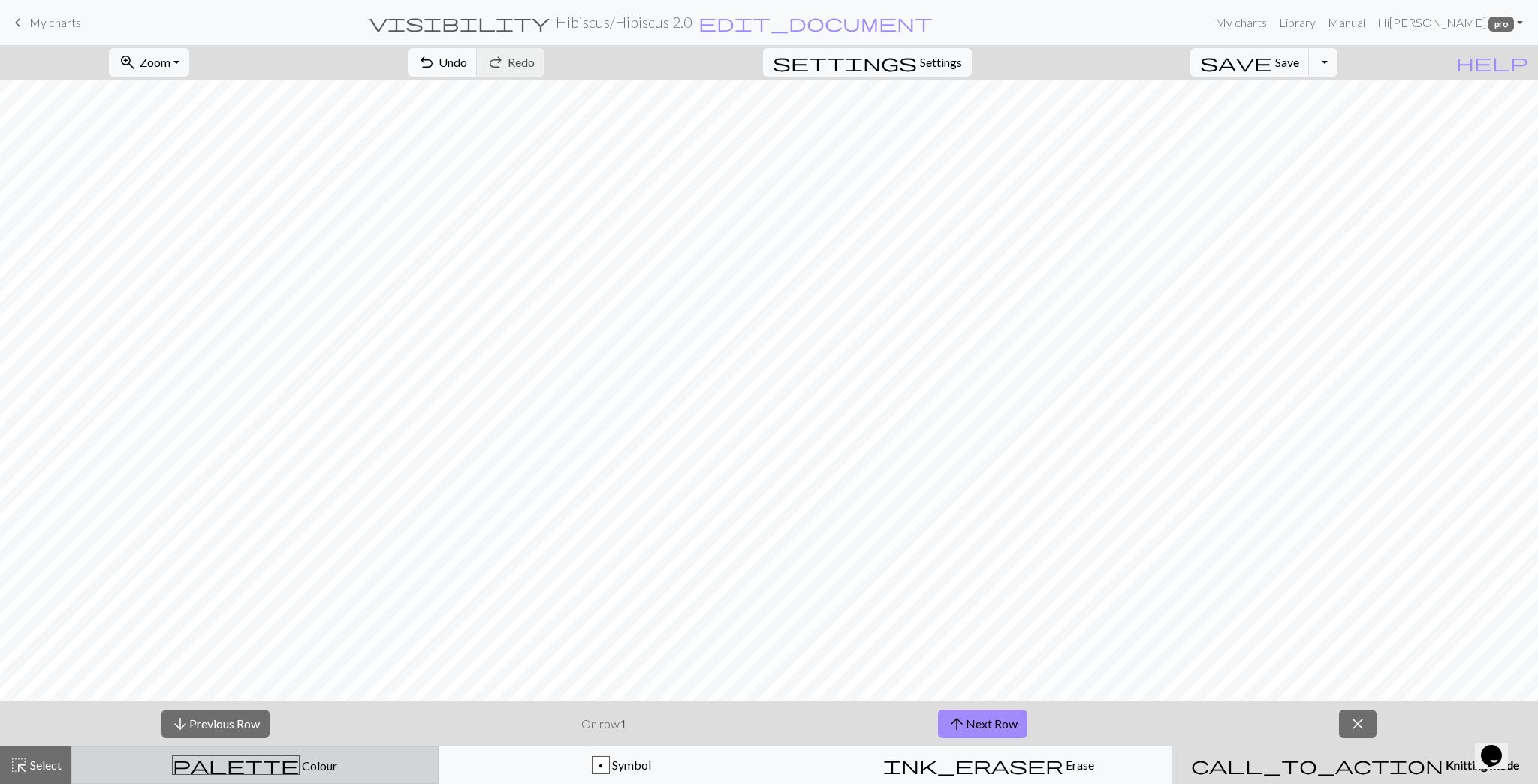
click at [138, 399] on button "palette Colour Colour" at bounding box center [255, 765] width 367 height 38
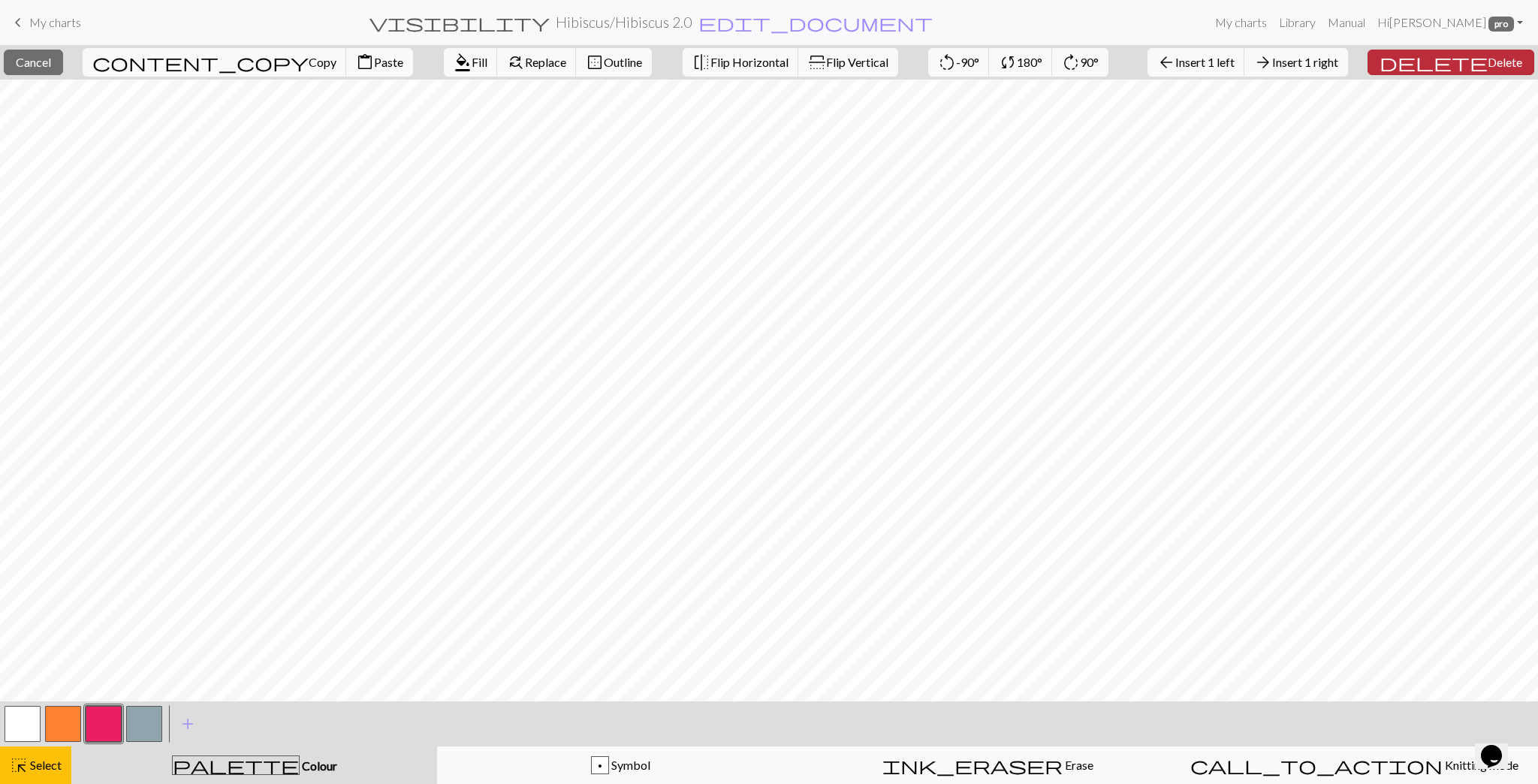
click at [760, 63] on span "Delete" at bounding box center [1504, 61] width 34 height 14
click at [760, 66] on span "Delete" at bounding box center [1504, 61] width 34 height 14
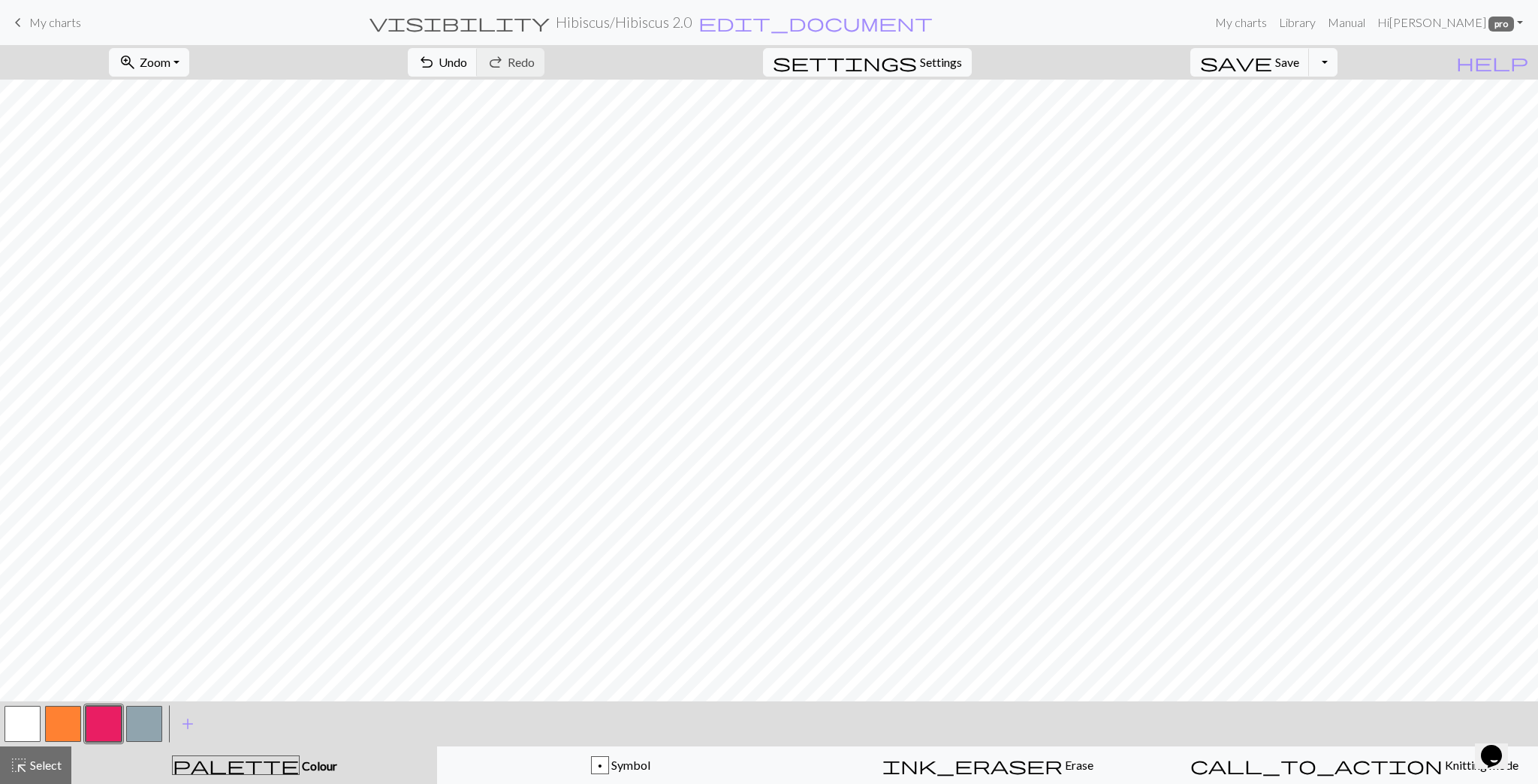
click at [68, 399] on button "button" at bounding box center [63, 724] width 36 height 36
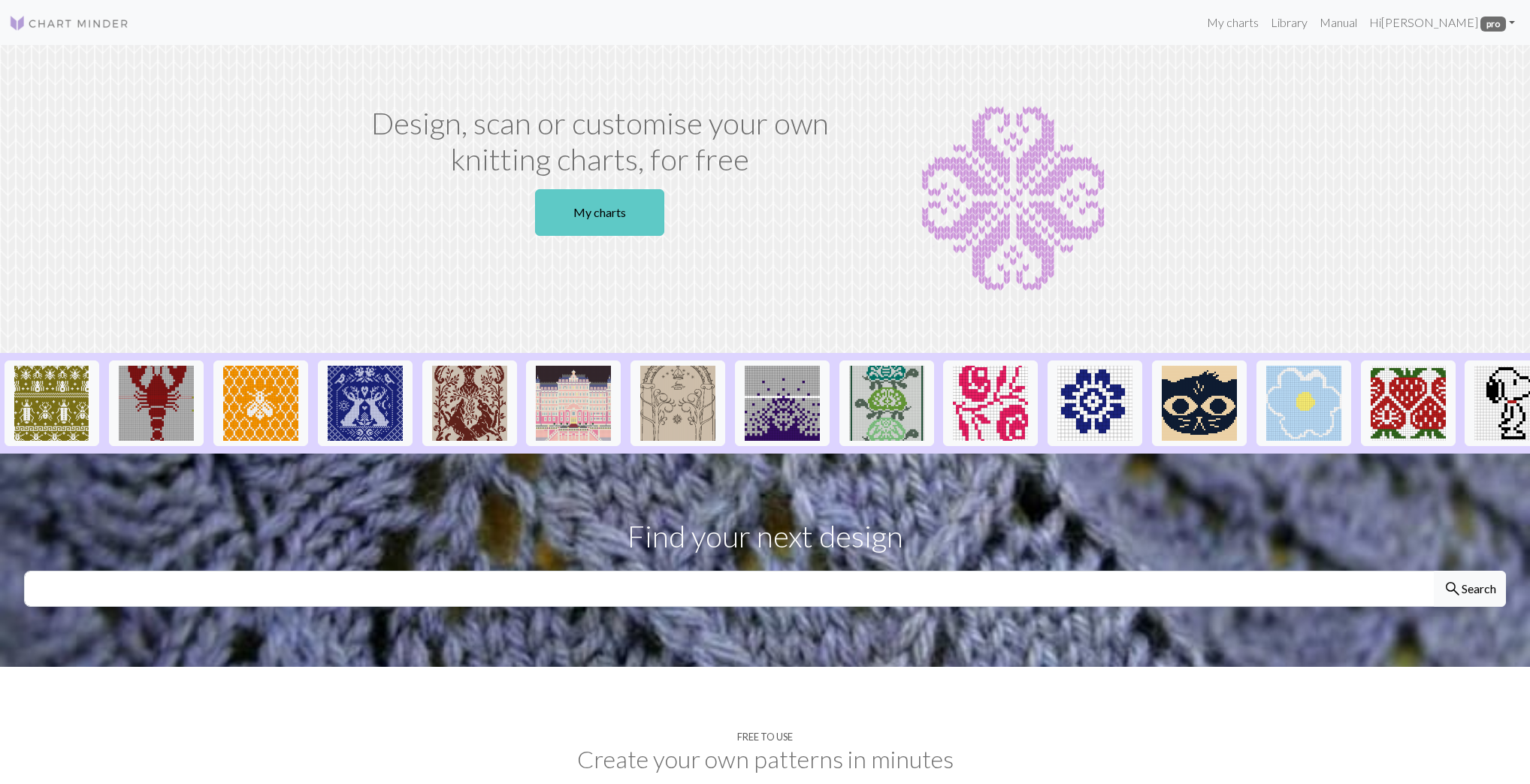
click at [638, 215] on link "My charts" at bounding box center [600, 213] width 129 height 47
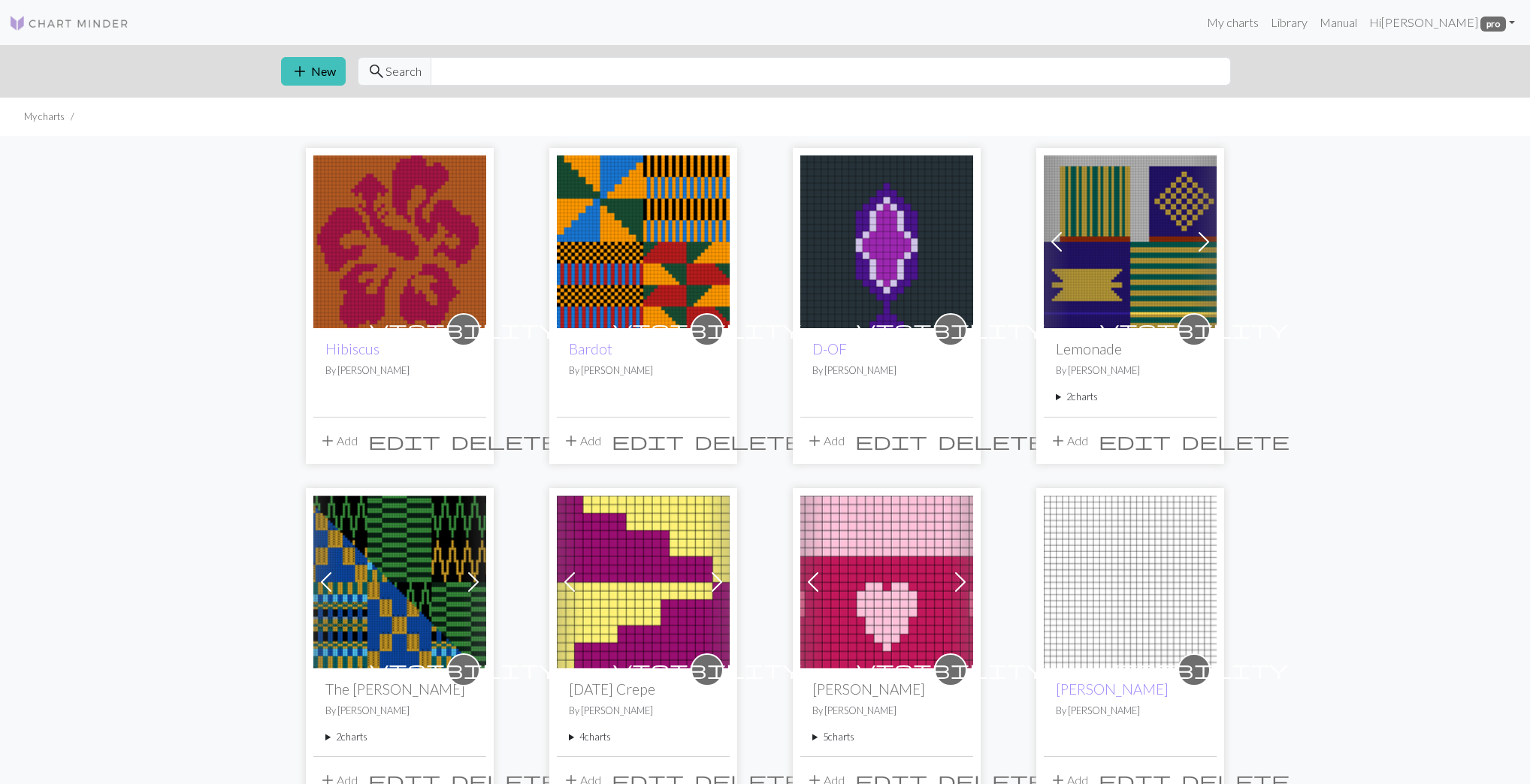
click at [341, 433] on button "add Add" at bounding box center [338, 441] width 49 height 29
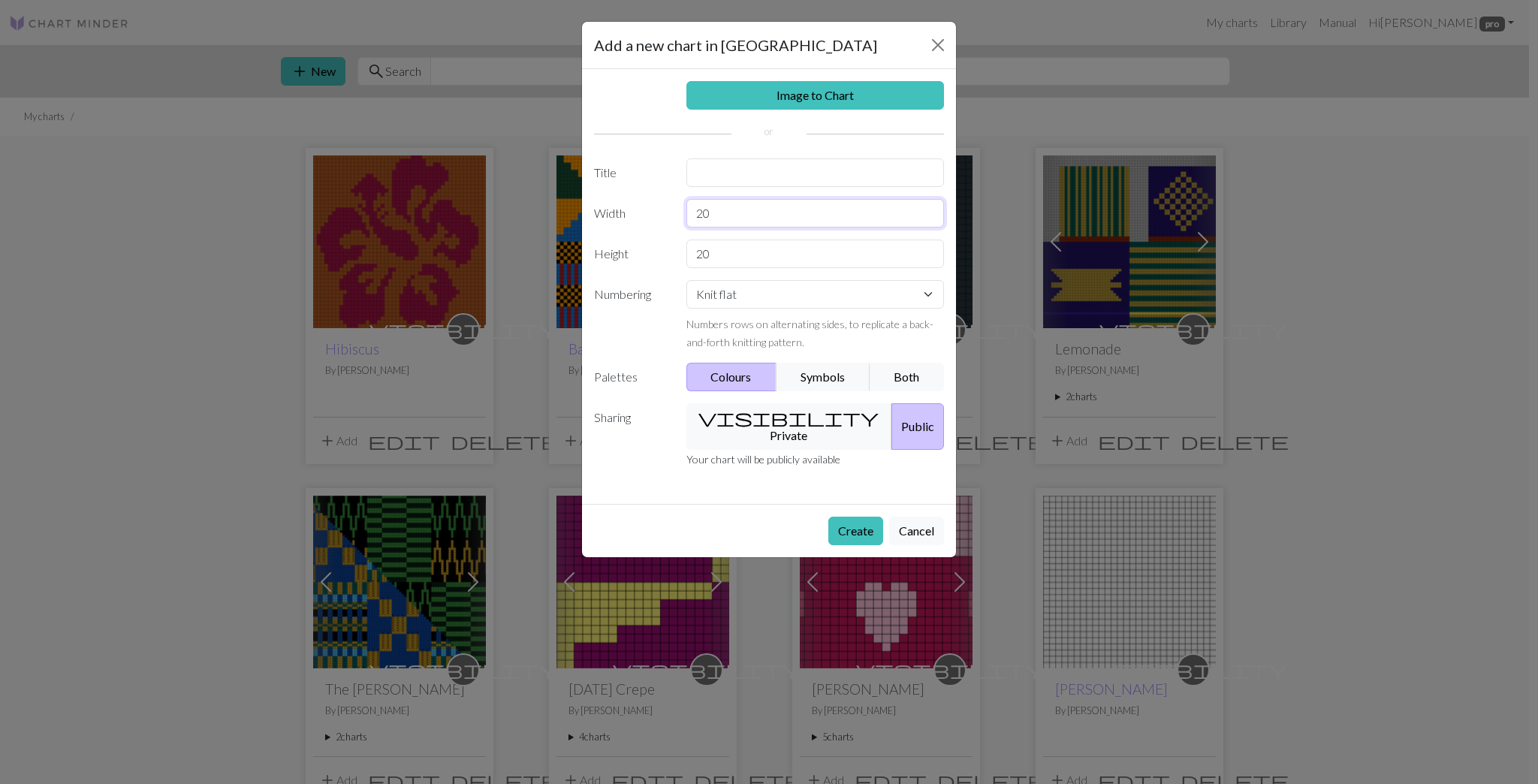
drag, startPoint x: 712, startPoint y: 213, endPoint x: 690, endPoint y: 211, distance: 22.1
click at [690, 211] on input "20" at bounding box center [816, 213] width 258 height 29
type input "40"
drag, startPoint x: 718, startPoint y: 252, endPoint x: 637, endPoint y: 244, distance: 81.4
click at [637, 244] on div "Height 20" at bounding box center [769, 254] width 368 height 29
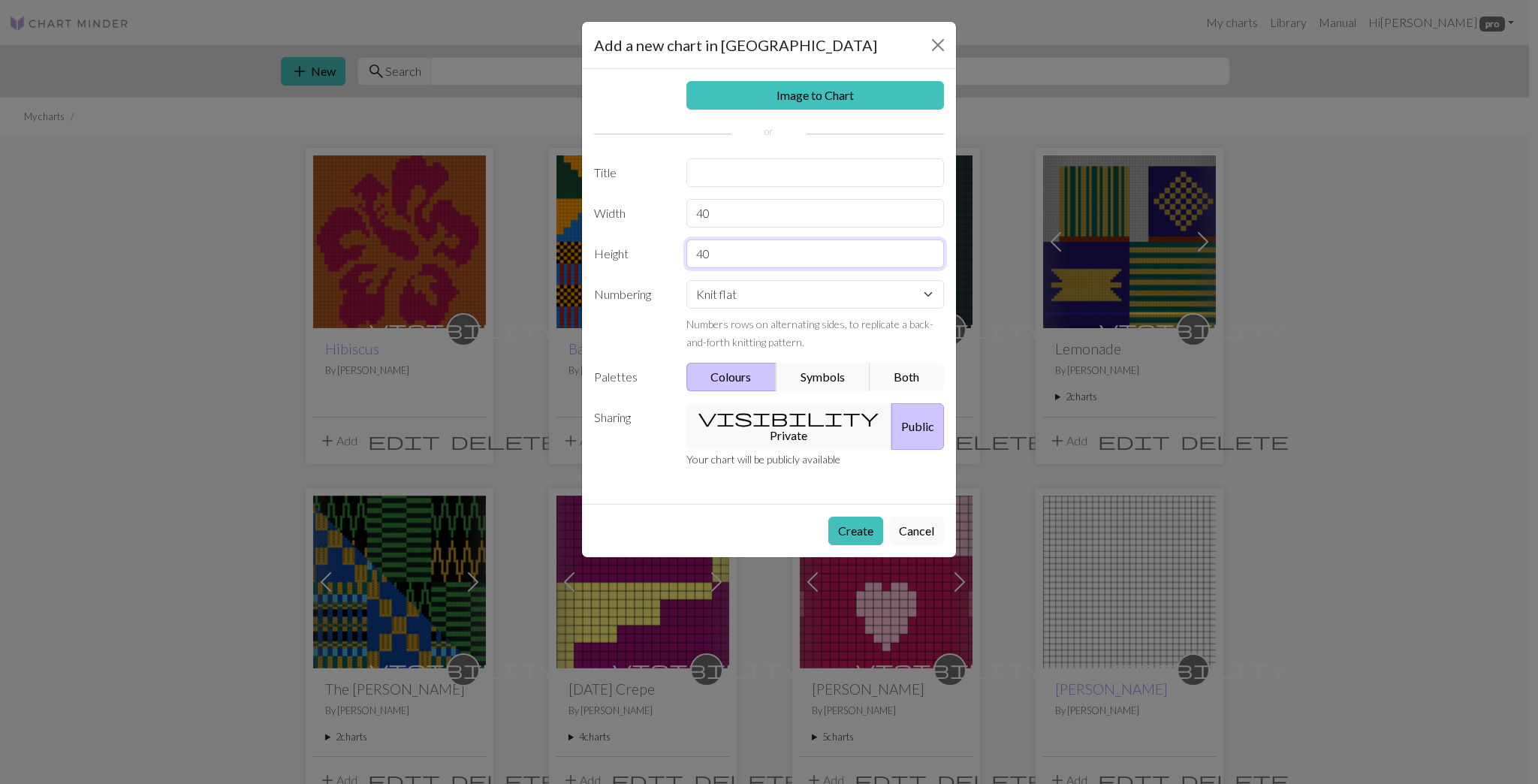
type input "40"
click at [903, 364] on button "Both" at bounding box center [907, 377] width 75 height 29
click at [760, 376] on button "Colours" at bounding box center [732, 377] width 91 height 29
click at [784, 411] on button "visibility Private" at bounding box center [790, 427] width 206 height 47
click at [912, 522] on button "Cancel" at bounding box center [917, 531] width 55 height 29
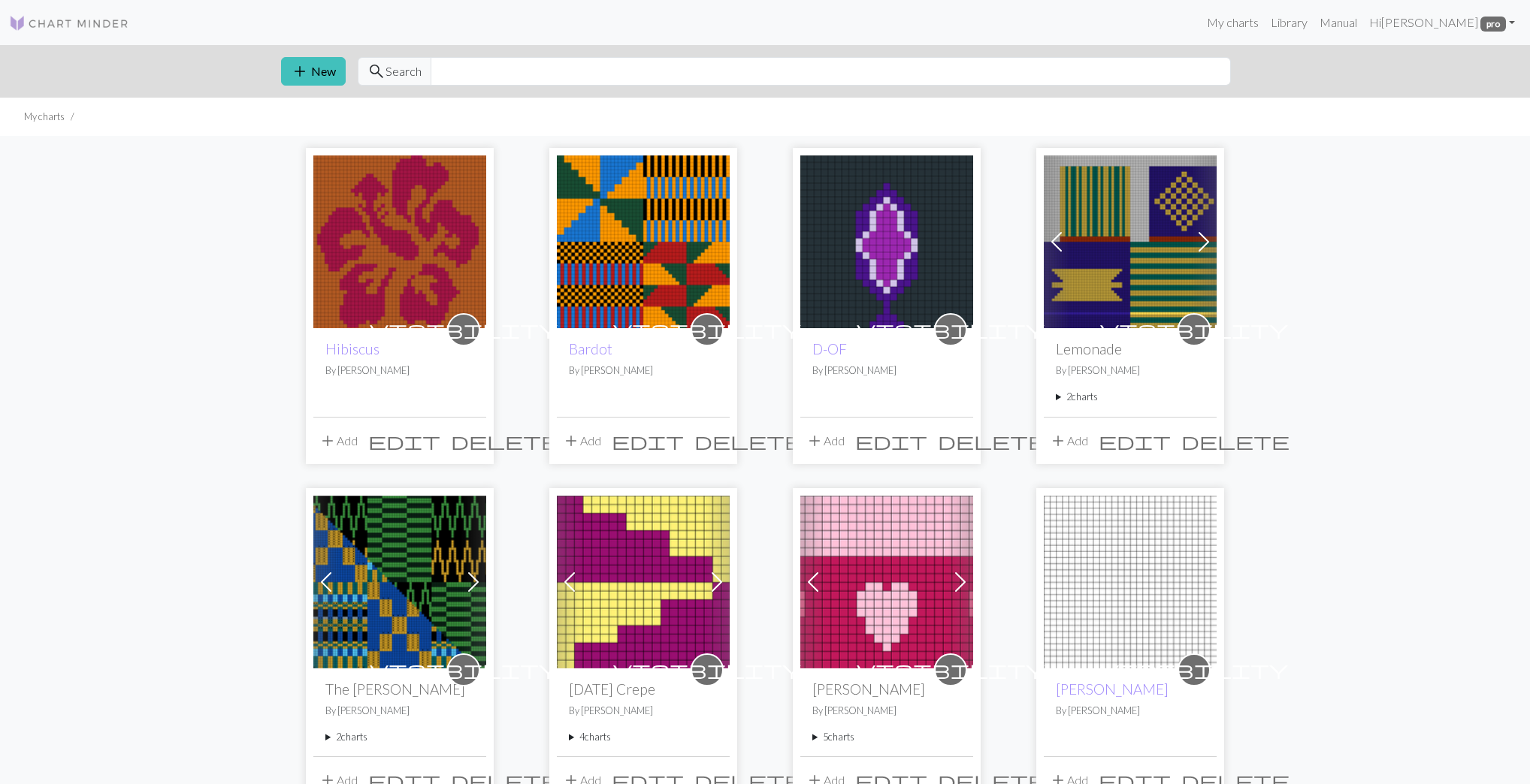
click at [345, 433] on button "add Add" at bounding box center [338, 441] width 49 height 29
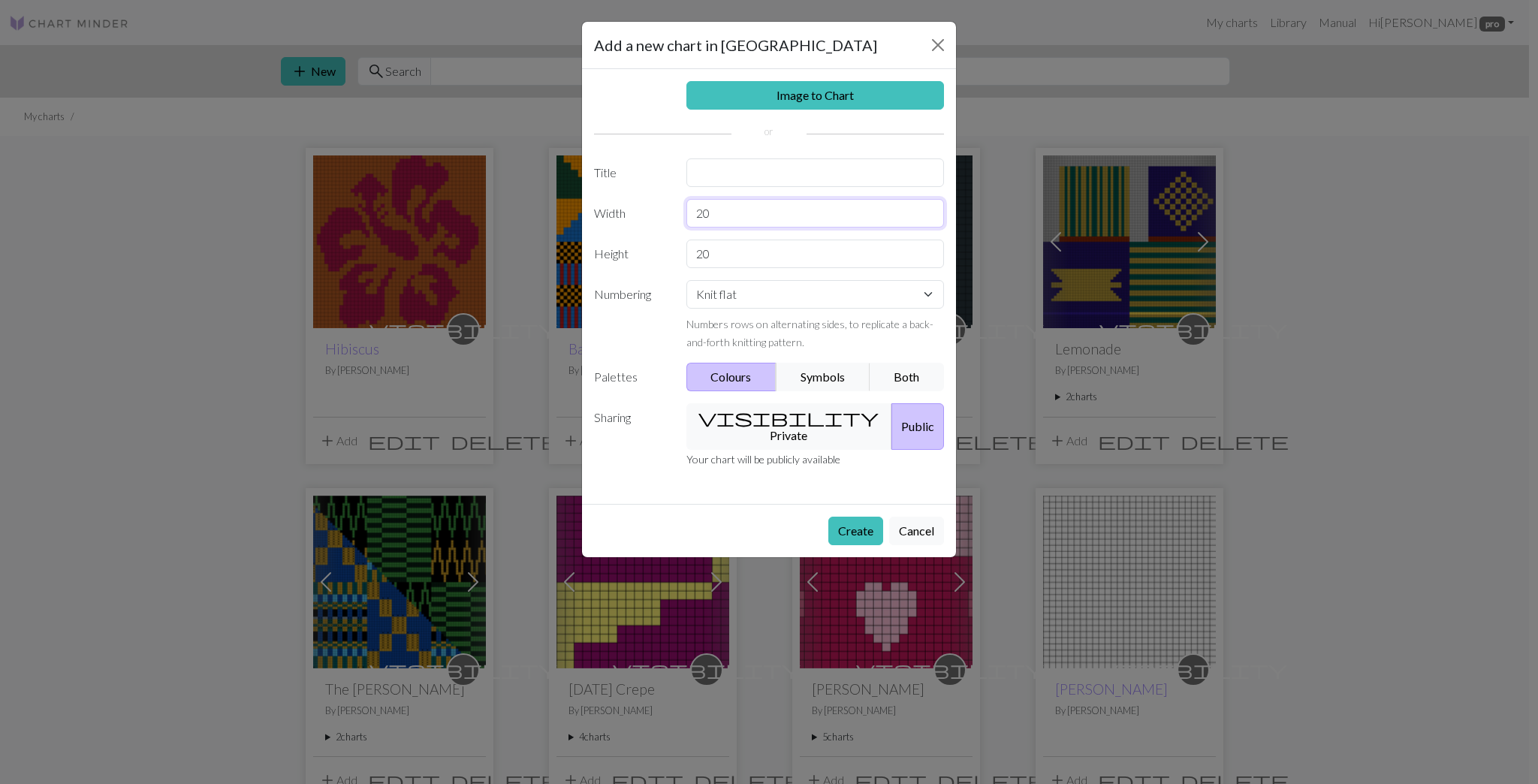
drag, startPoint x: 711, startPoint y: 214, endPoint x: 674, endPoint y: 209, distance: 37.3
click at [674, 209] on div "Width 20" at bounding box center [769, 213] width 368 height 29
type input "40"
drag, startPoint x: 723, startPoint y: 251, endPoint x: 591, endPoint y: 228, distance: 134.0
click at [591, 228] on div "Image to Chart Title Width 40 Height 20 Numbering Knit flat Knit in the round L…" at bounding box center [769, 286] width 374 height 435
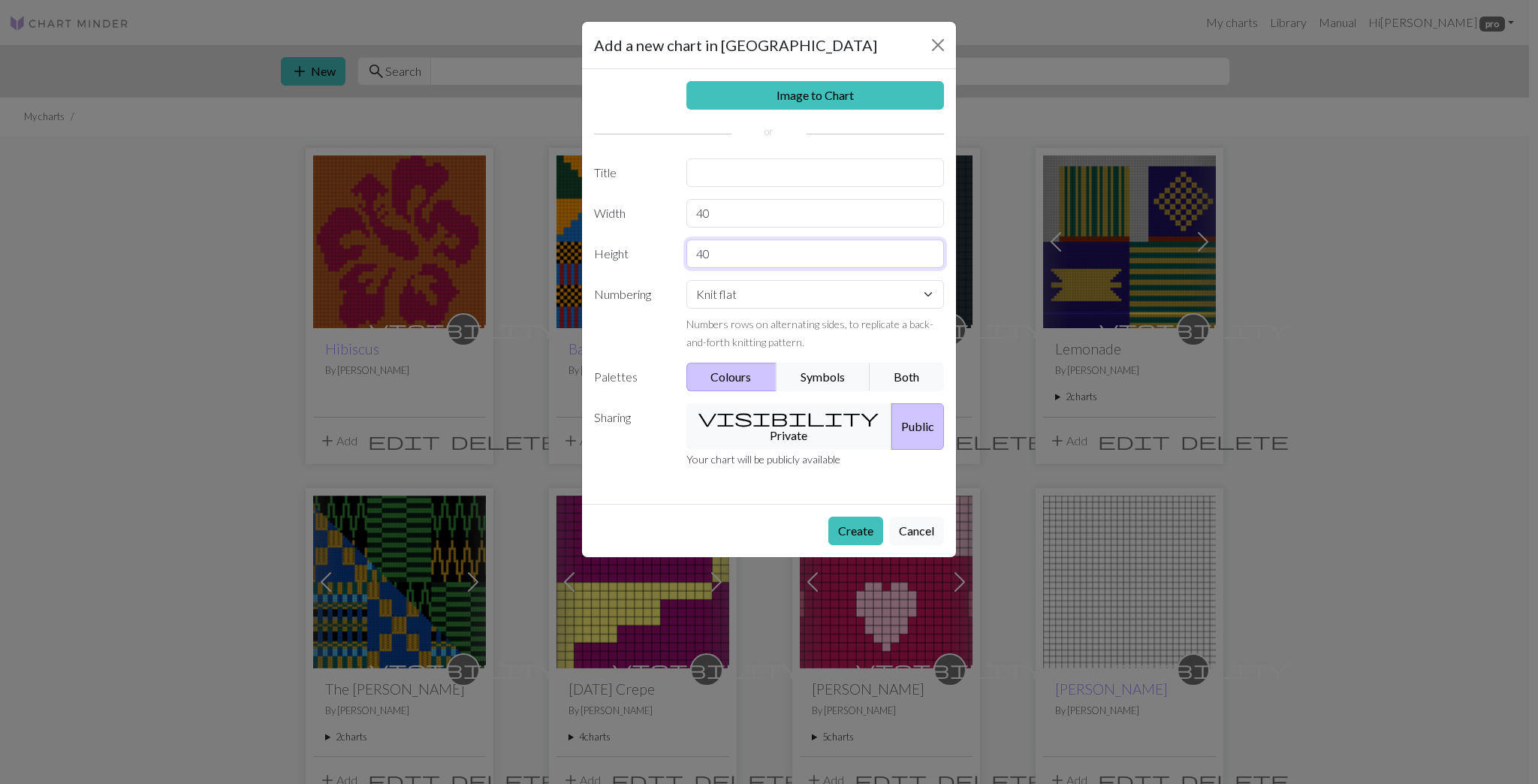
type input "40"
click at [706, 174] on input "text" at bounding box center [816, 173] width 258 height 29
type input "Hibiscus 2.0"
click at [841, 517] on button "Create" at bounding box center [855, 531] width 55 height 29
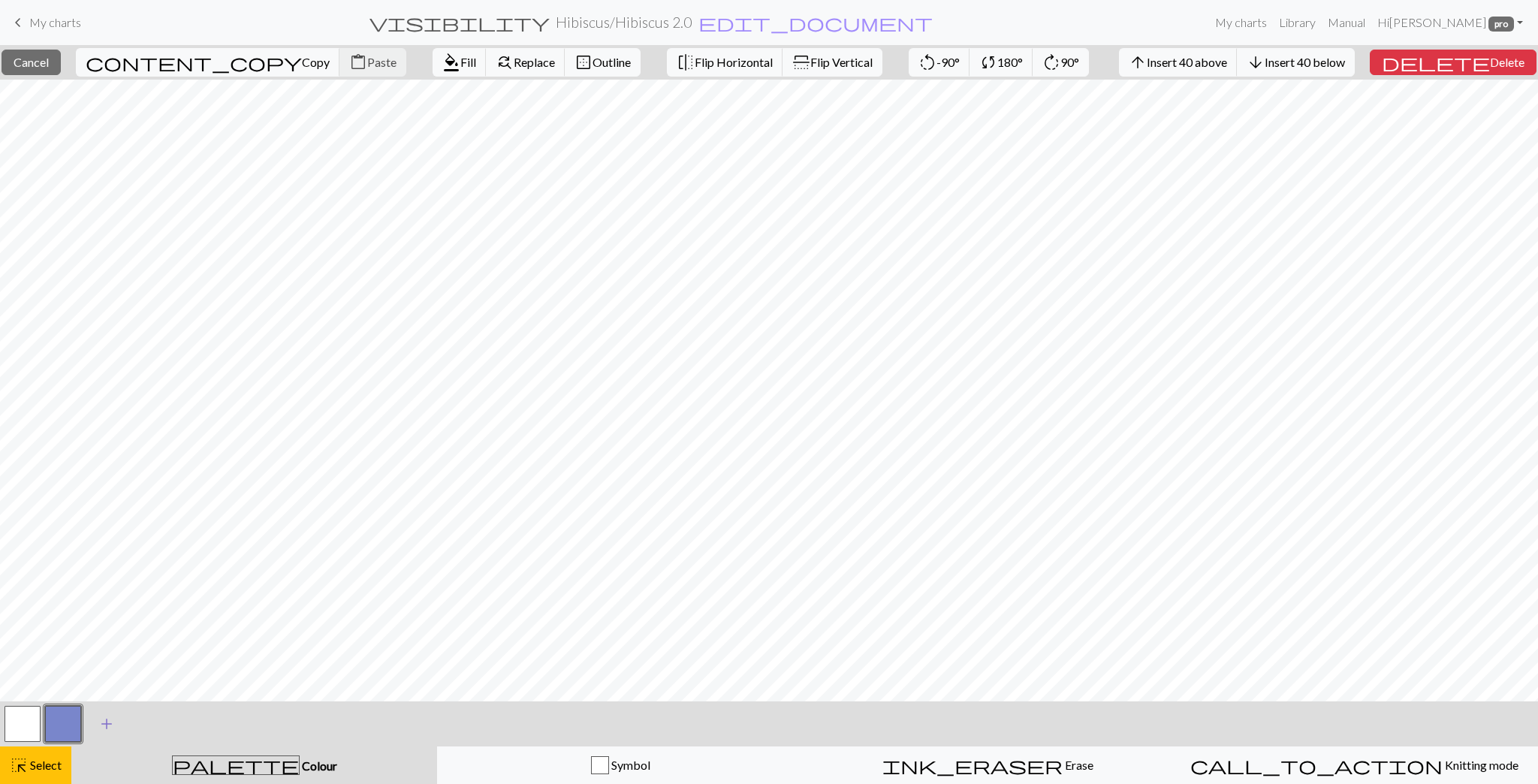
click at [106, 726] on span "add" at bounding box center [106, 724] width 18 height 21
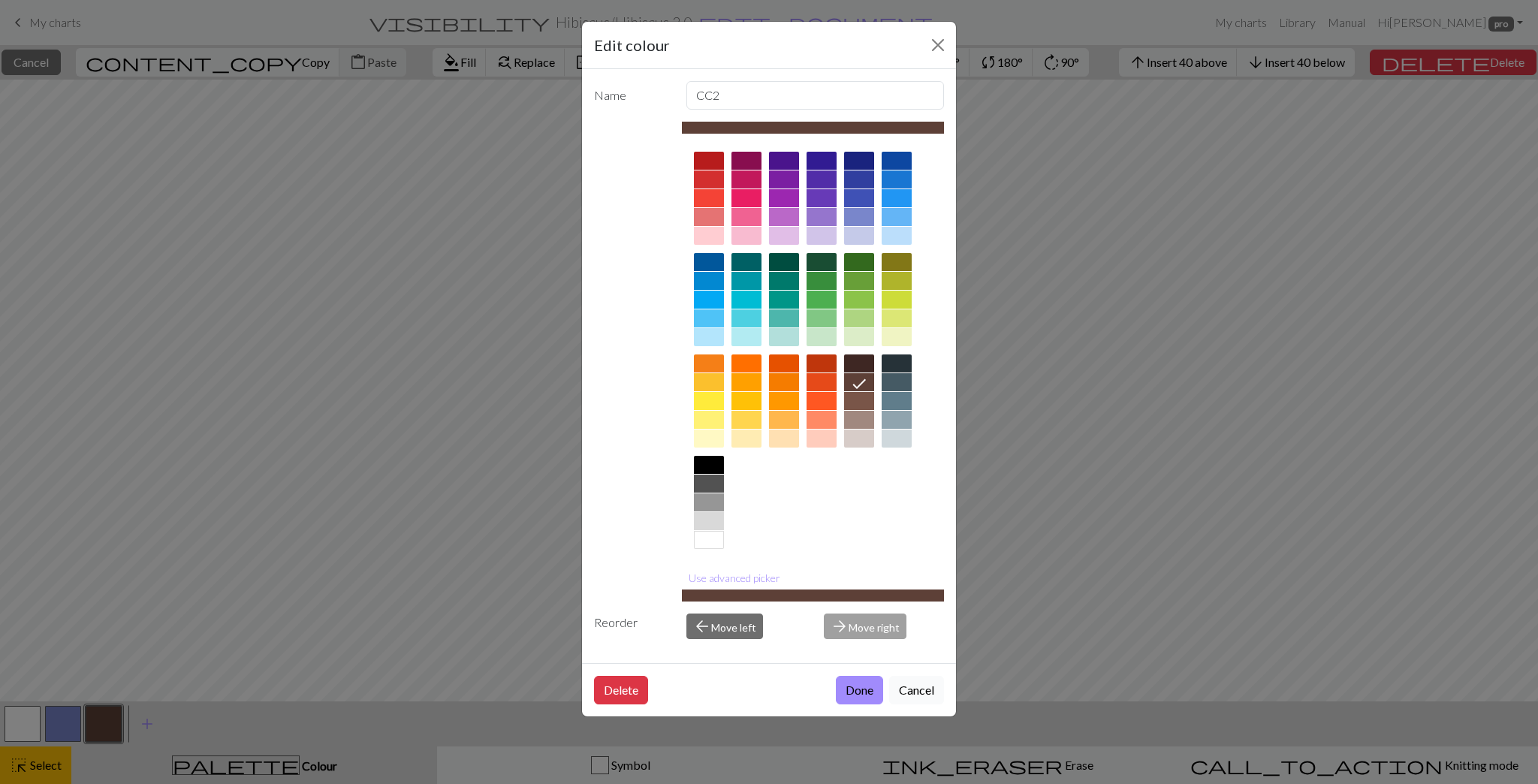
click at [915, 681] on button "Cancel" at bounding box center [917, 690] width 55 height 29
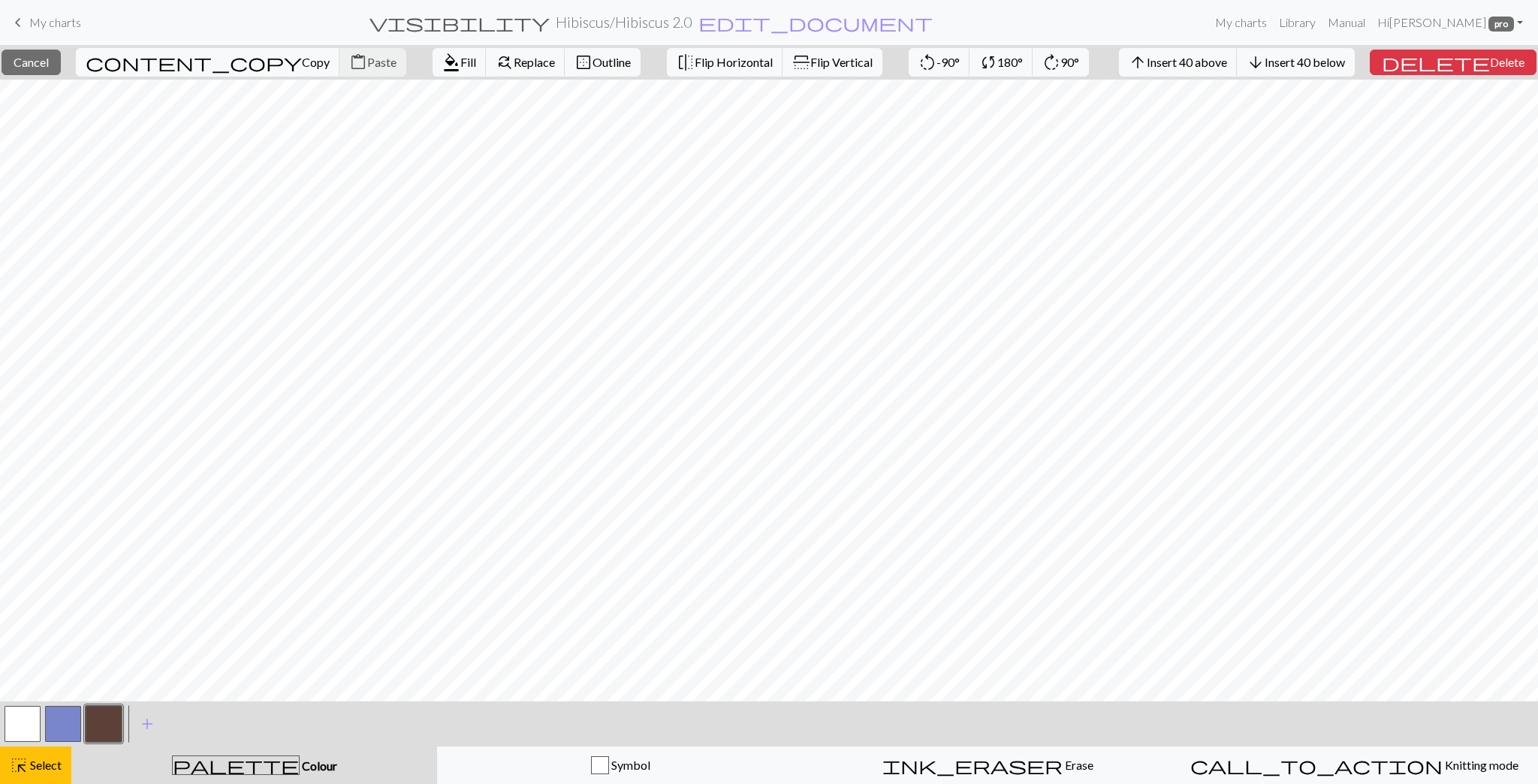
click at [62, 24] on span "My charts" at bounding box center [55, 22] width 52 height 14
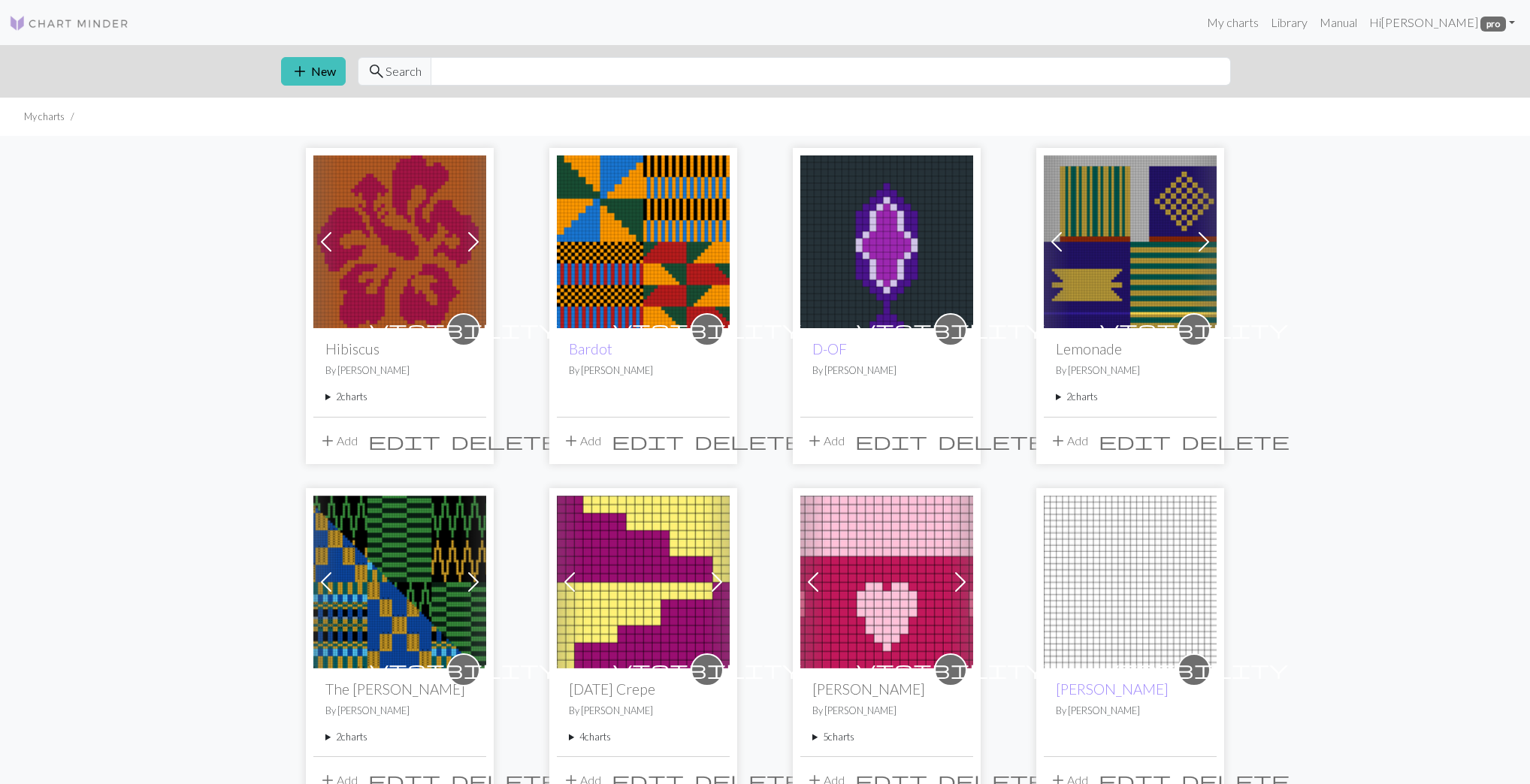
click at [351, 398] on summary "2 charts" at bounding box center [399, 397] width 148 height 14
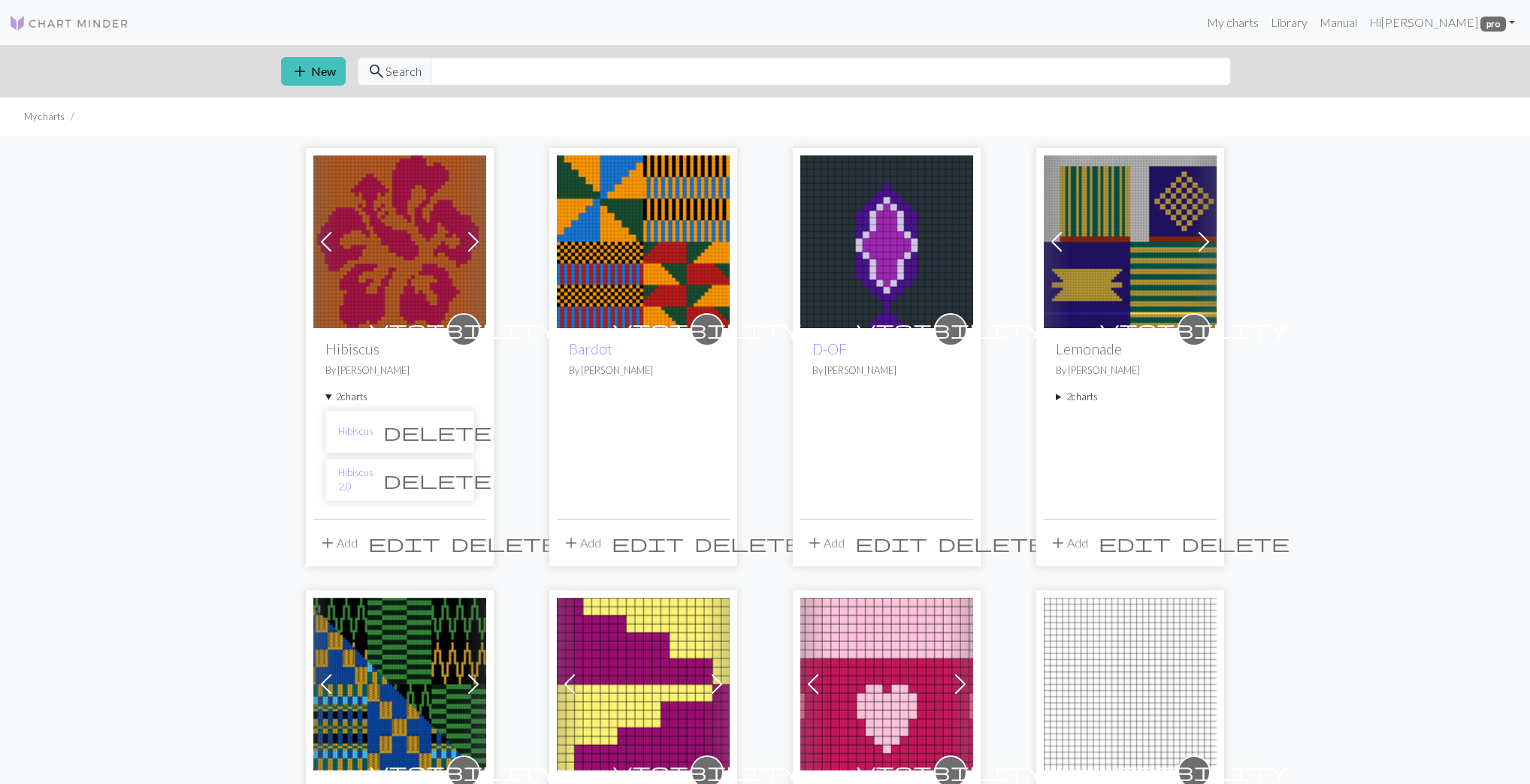
click at [446, 478] on span "delete" at bounding box center [437, 480] width 108 height 21
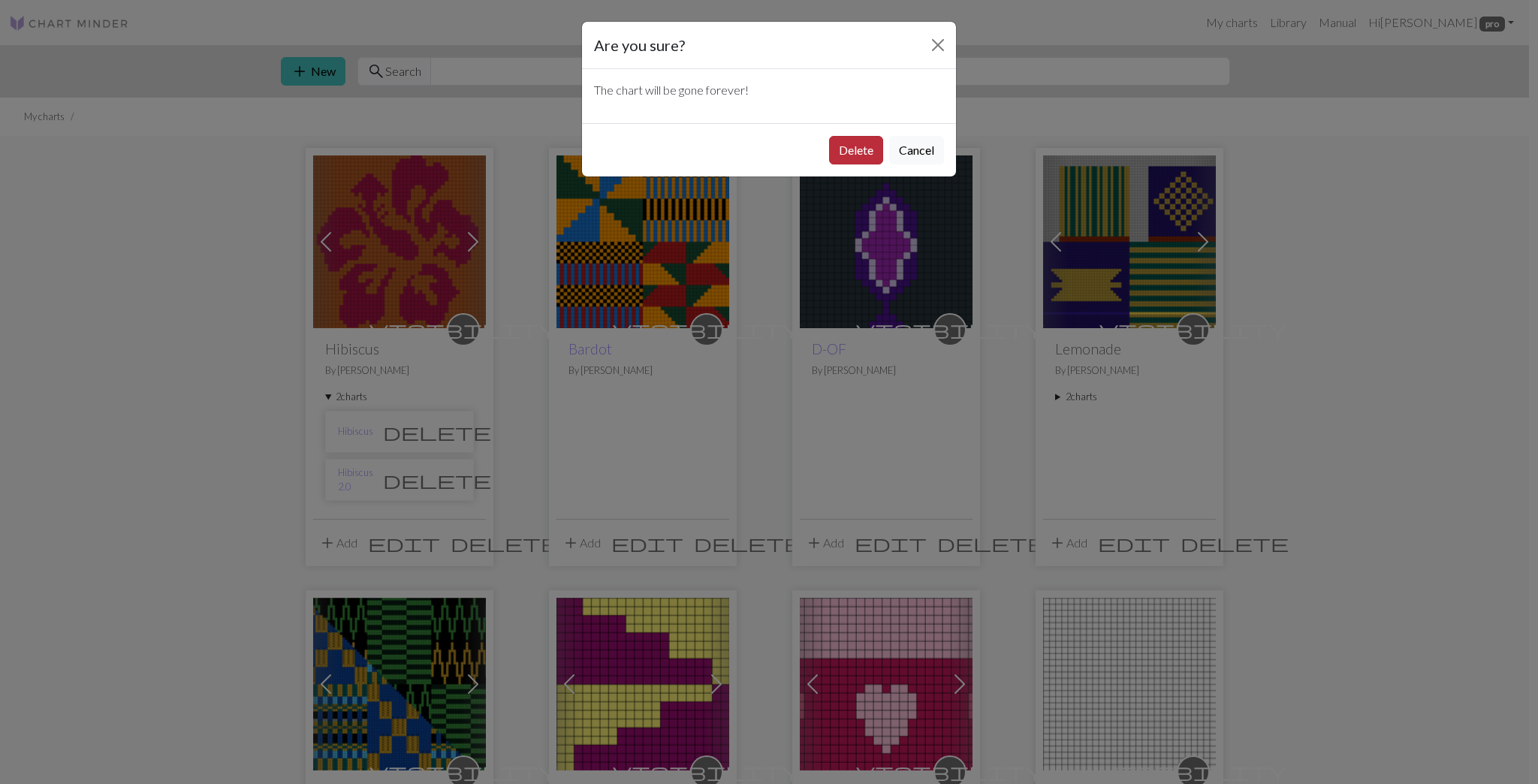
click at [844, 136] on button "Delete" at bounding box center [856, 150] width 54 height 29
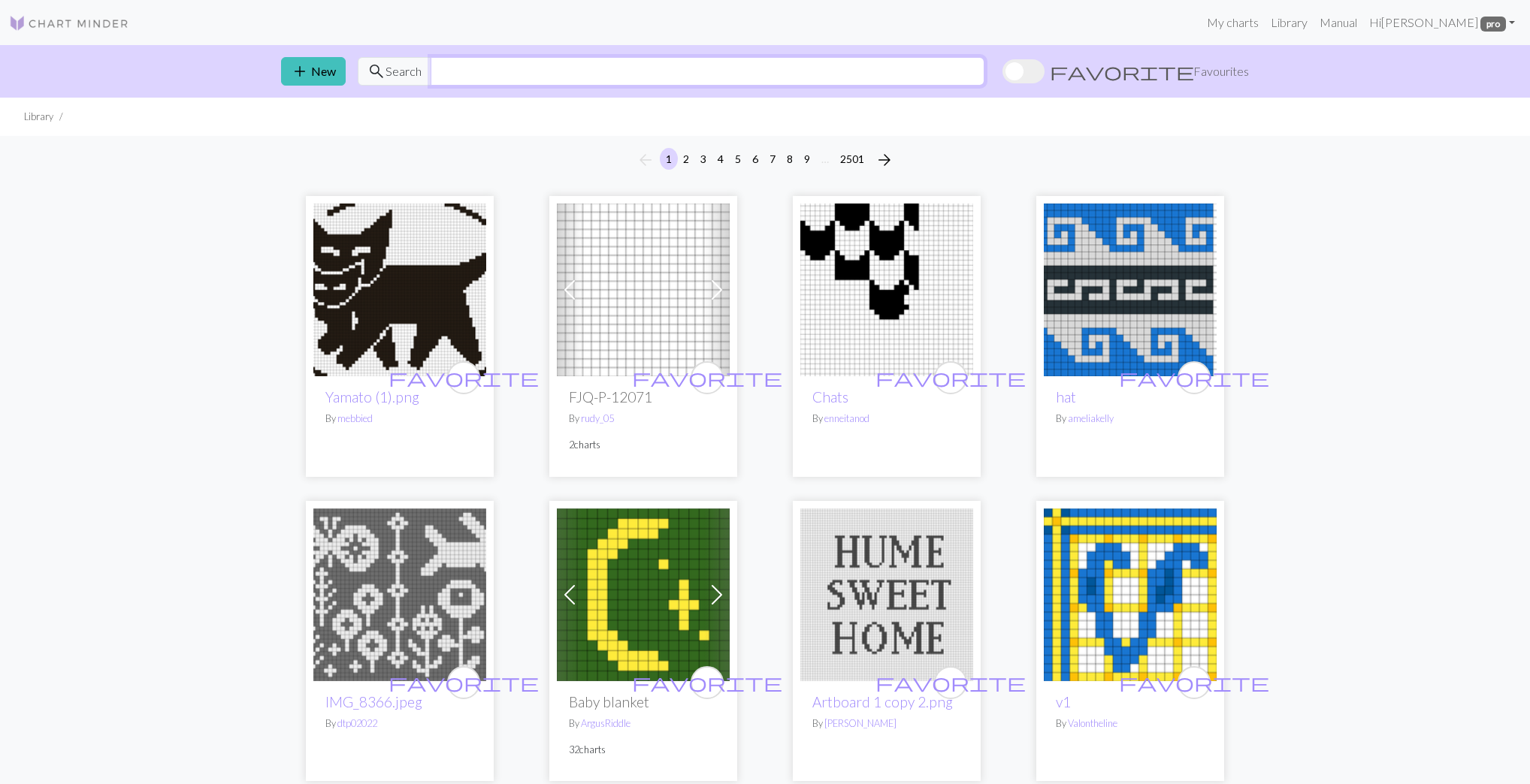
click at [596, 69] on input "text" at bounding box center [707, 71] width 554 height 29
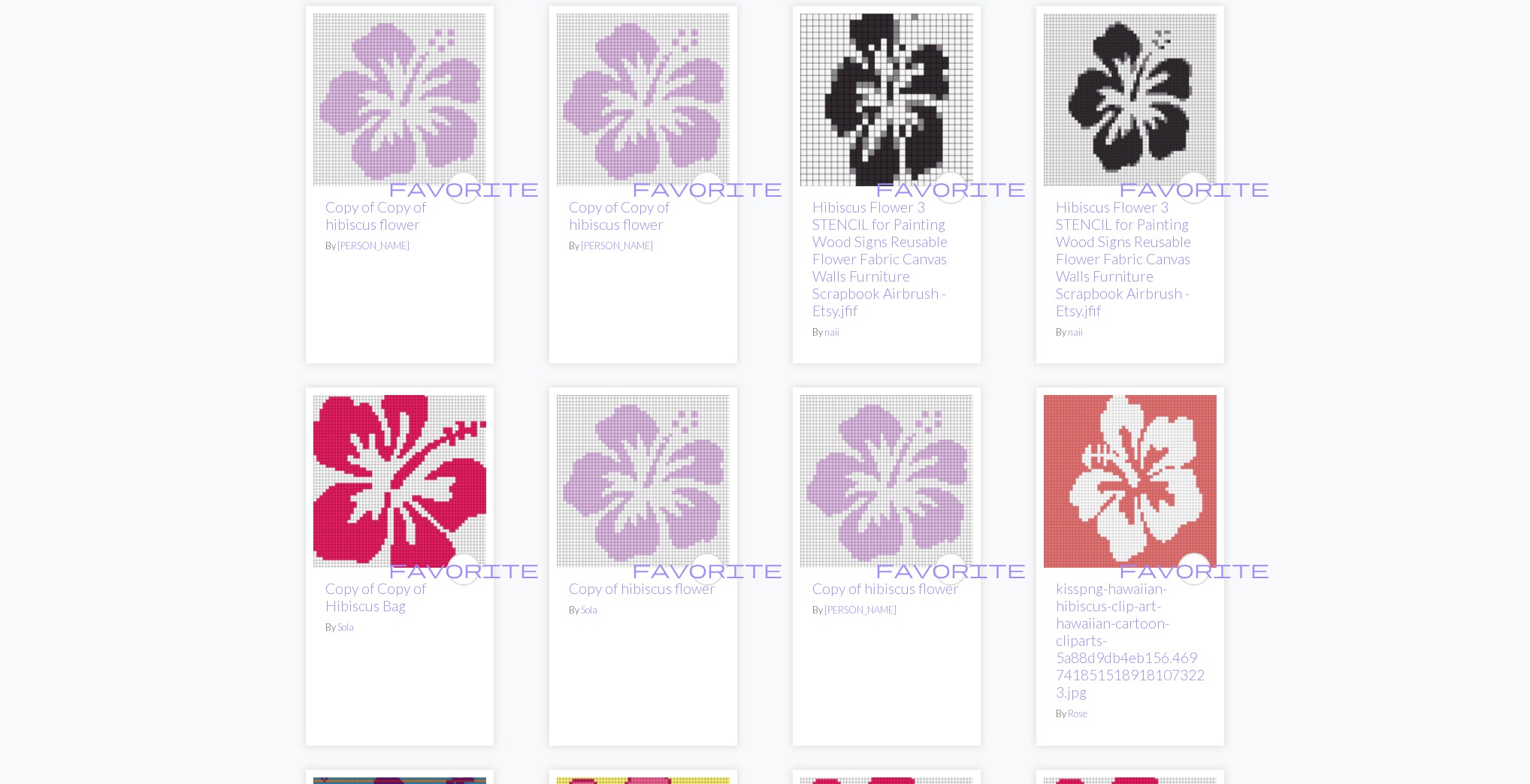
scroll to position [2809, 0]
type input "hibiscus"
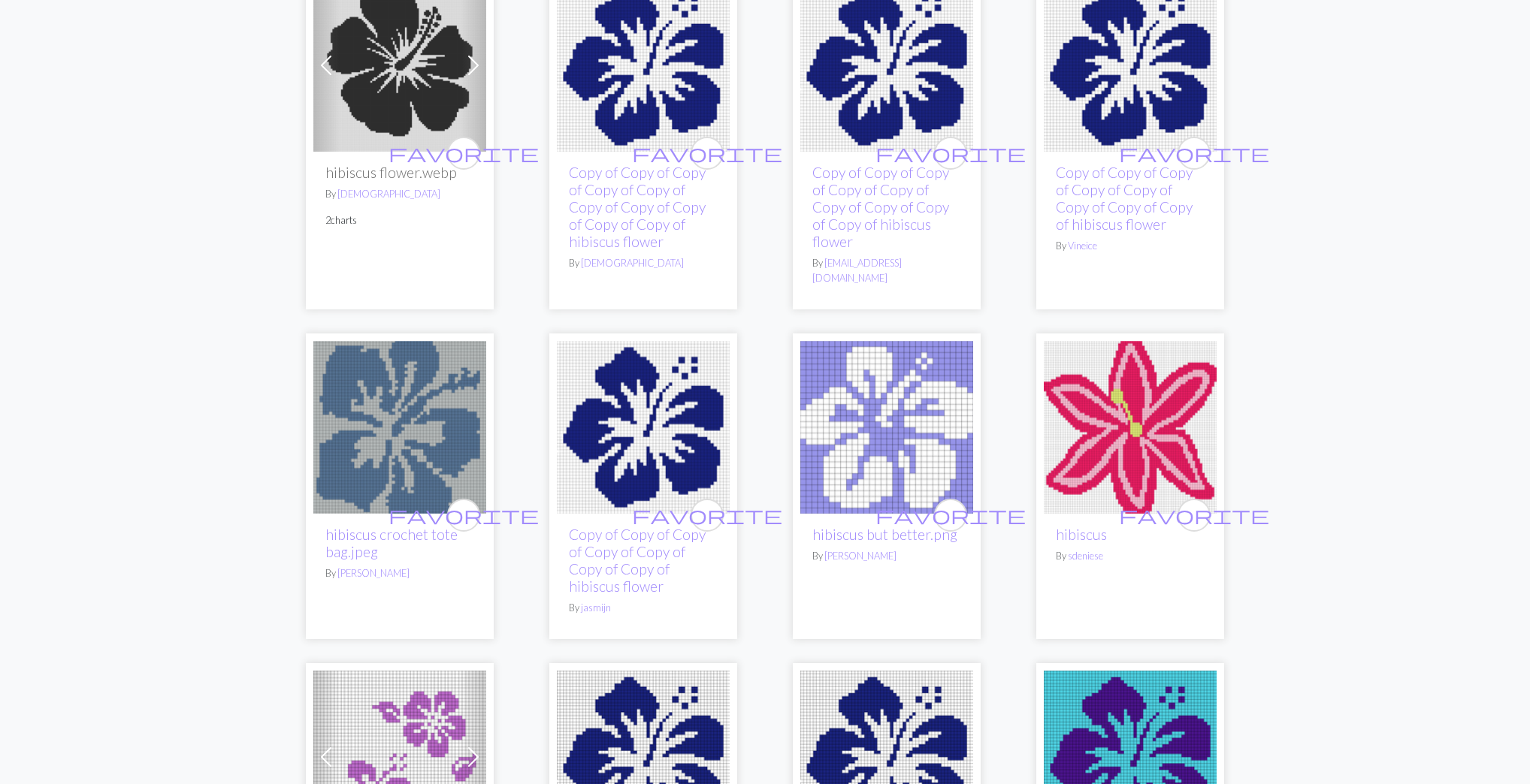
scroll to position [0, 0]
